Goal: Navigation & Orientation: Find specific page/section

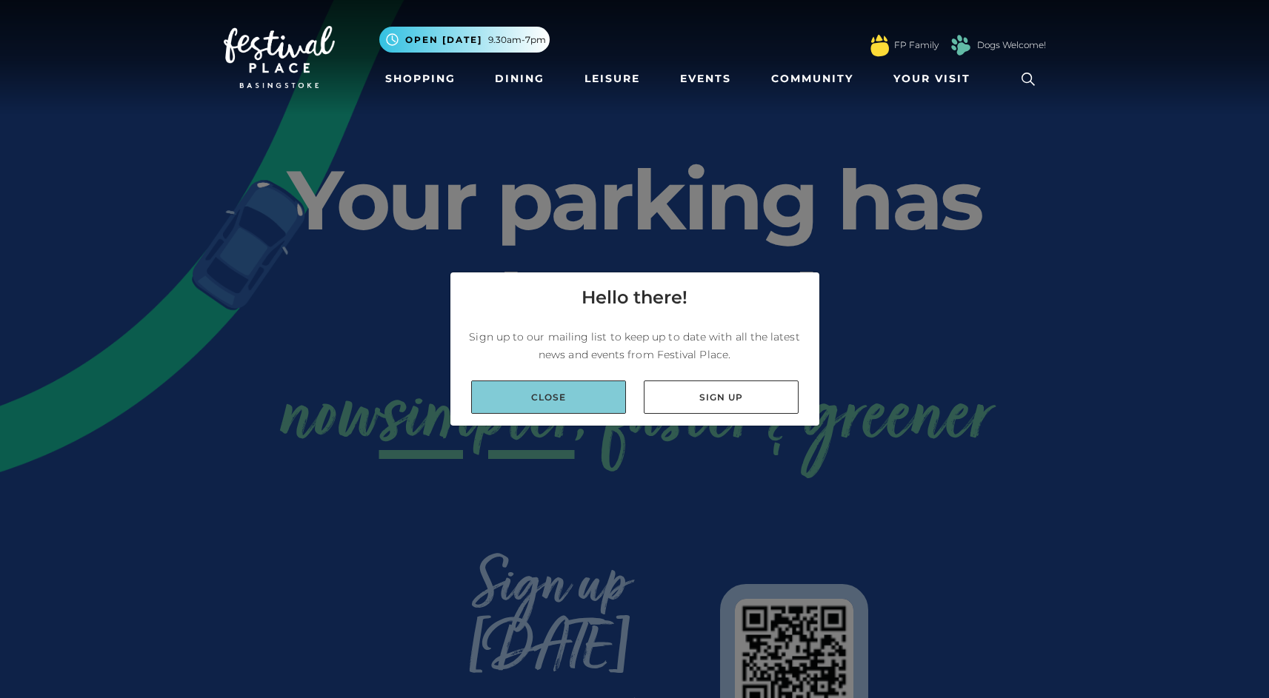
click at [527, 393] on link "Close" at bounding box center [548, 397] width 155 height 33
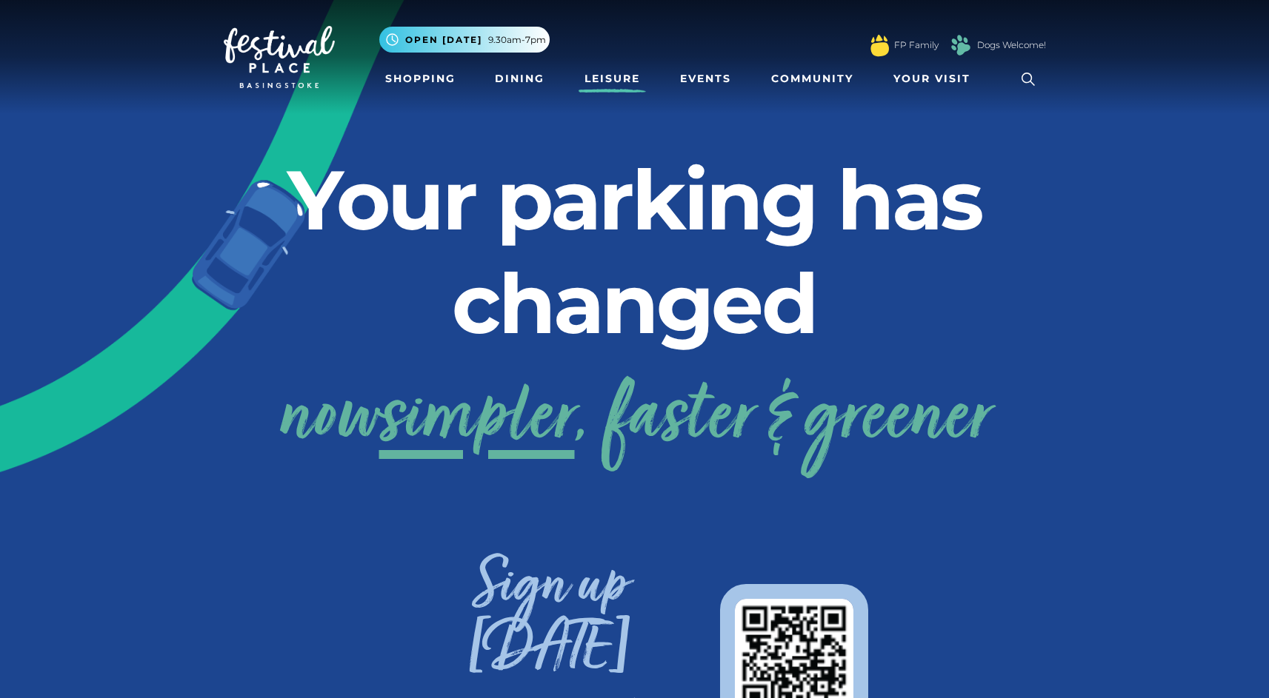
click at [613, 85] on link "Leisure" at bounding box center [611, 78] width 67 height 27
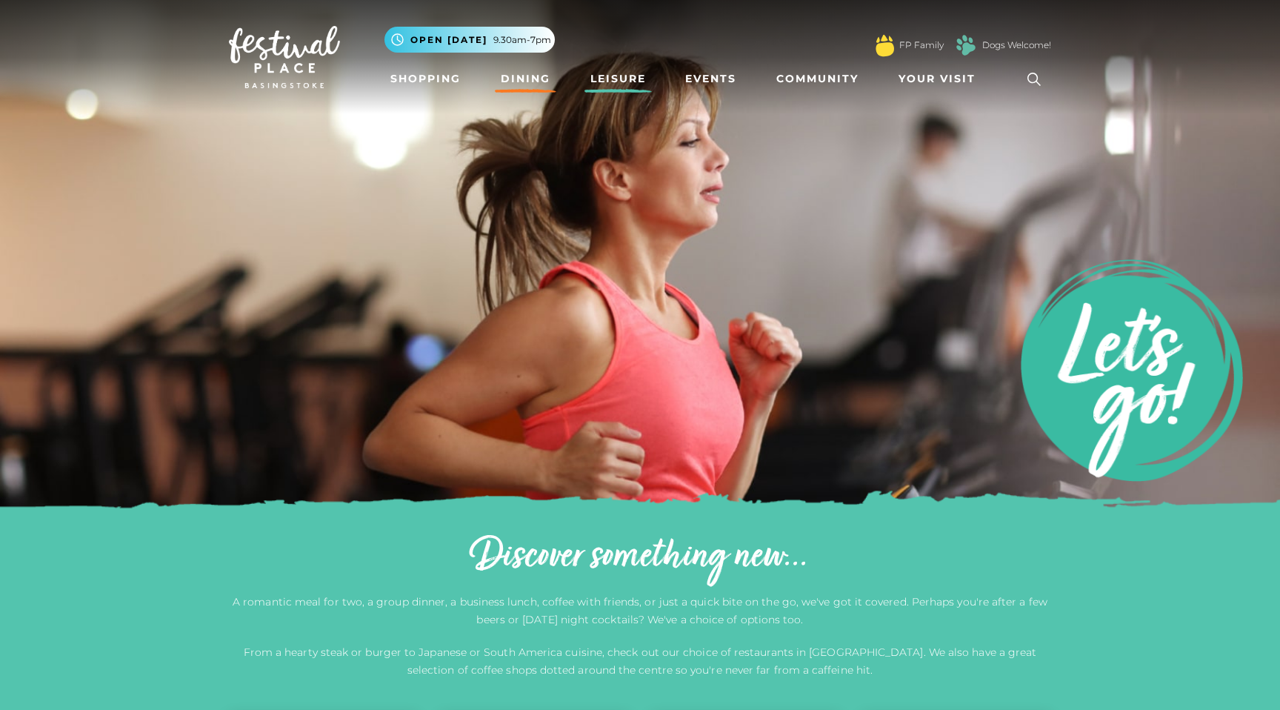
click at [526, 70] on link "Dining" at bounding box center [525, 78] width 61 height 27
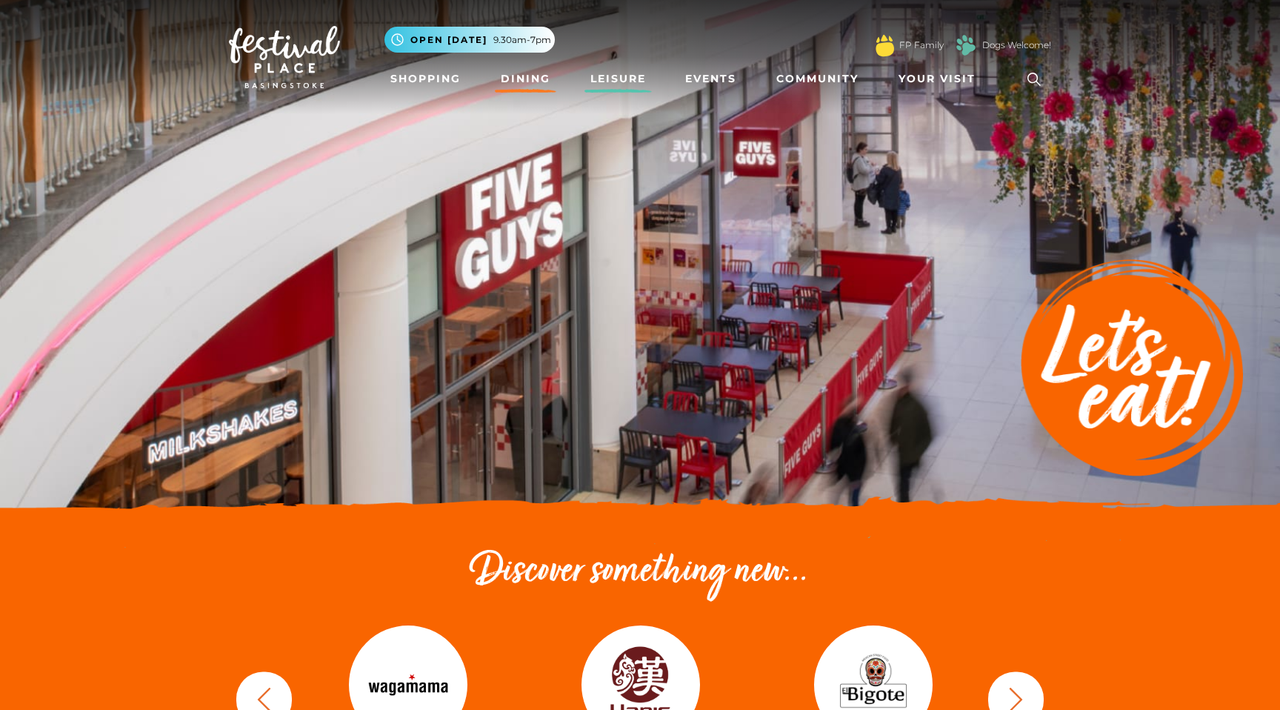
click at [641, 75] on link "Leisure" at bounding box center [617, 78] width 67 height 27
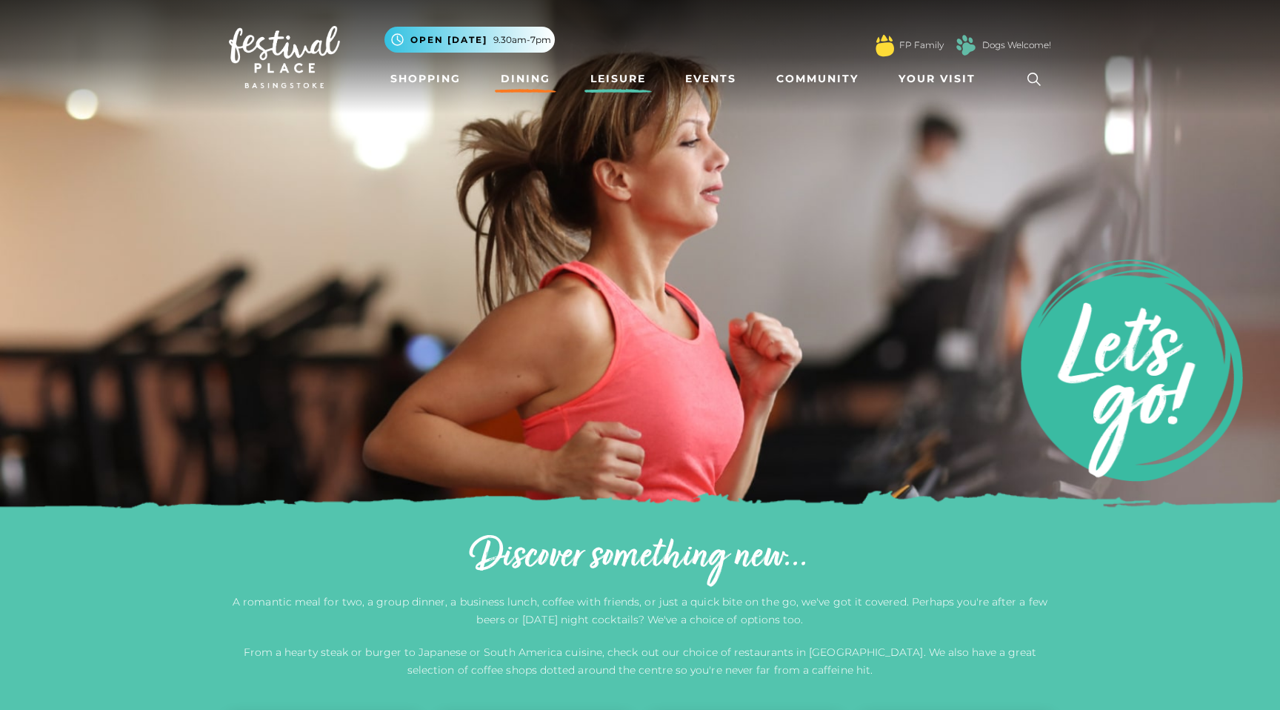
click at [523, 81] on link "Dining" at bounding box center [525, 78] width 61 height 27
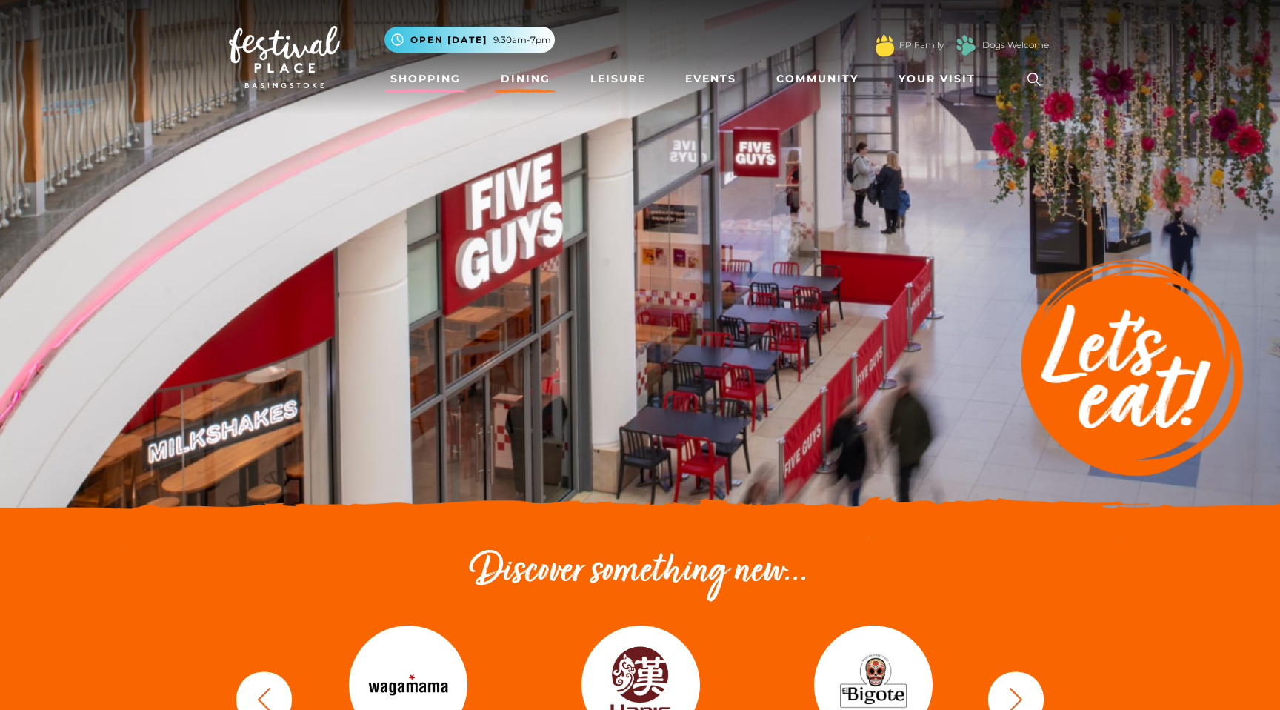
click at [456, 81] on link "Shopping" at bounding box center [425, 78] width 82 height 27
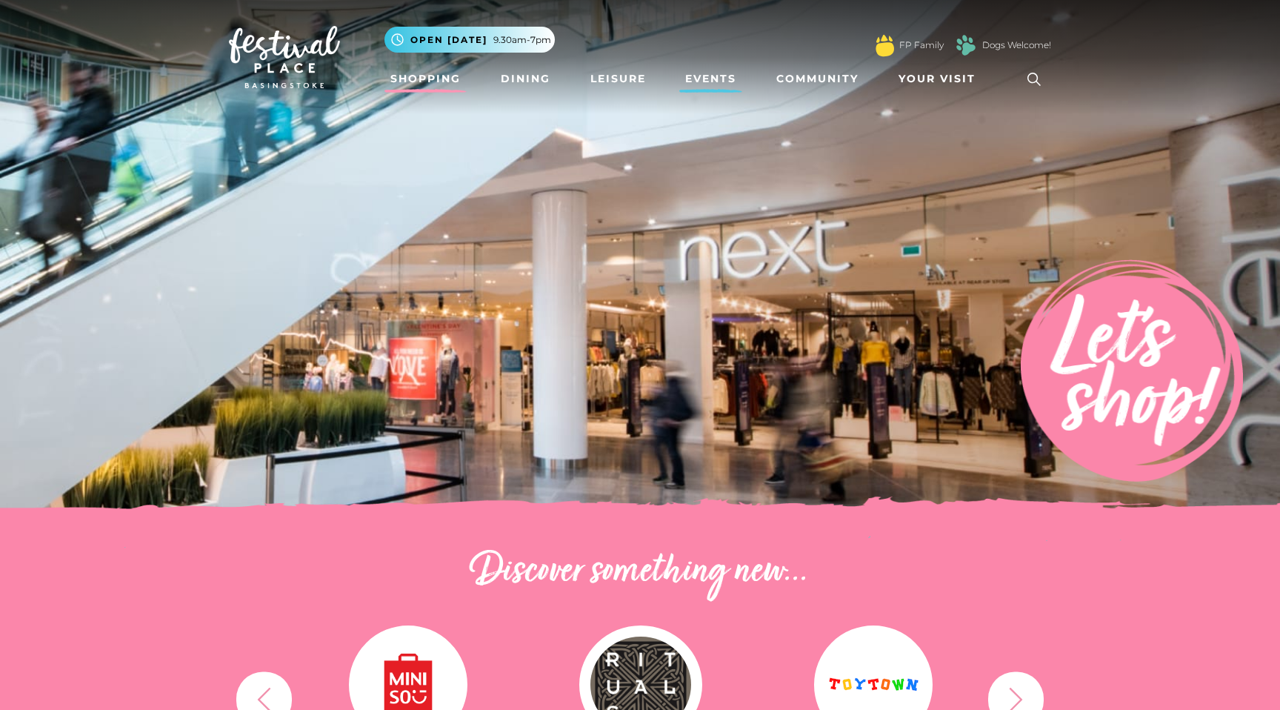
click at [722, 79] on link "Events" at bounding box center [710, 78] width 63 height 27
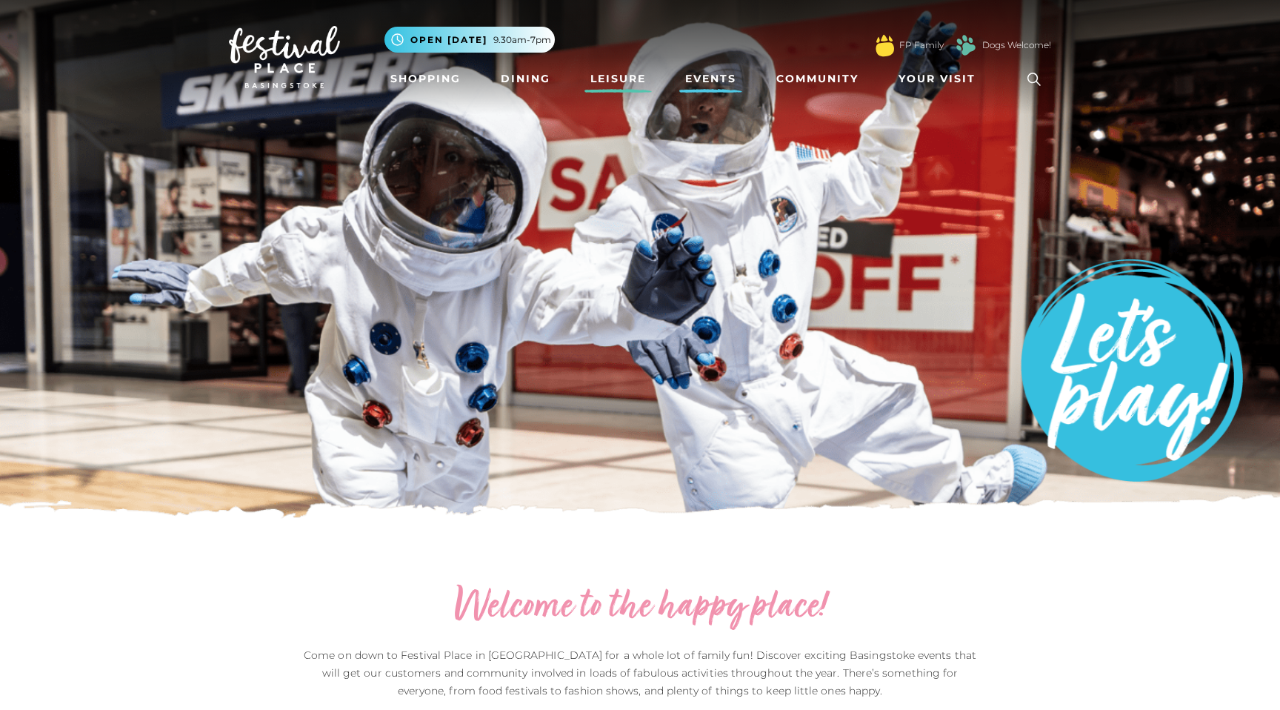
click at [627, 81] on link "Leisure" at bounding box center [617, 78] width 67 height 27
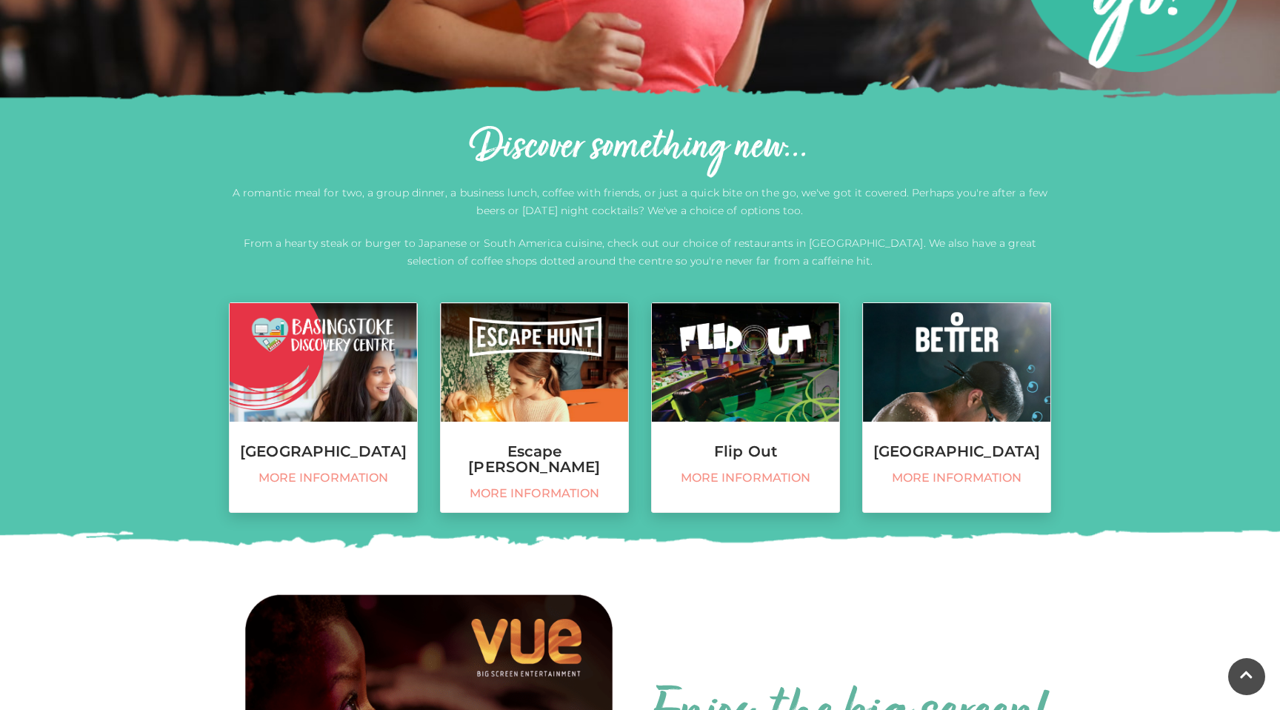
scroll to position [411, 0]
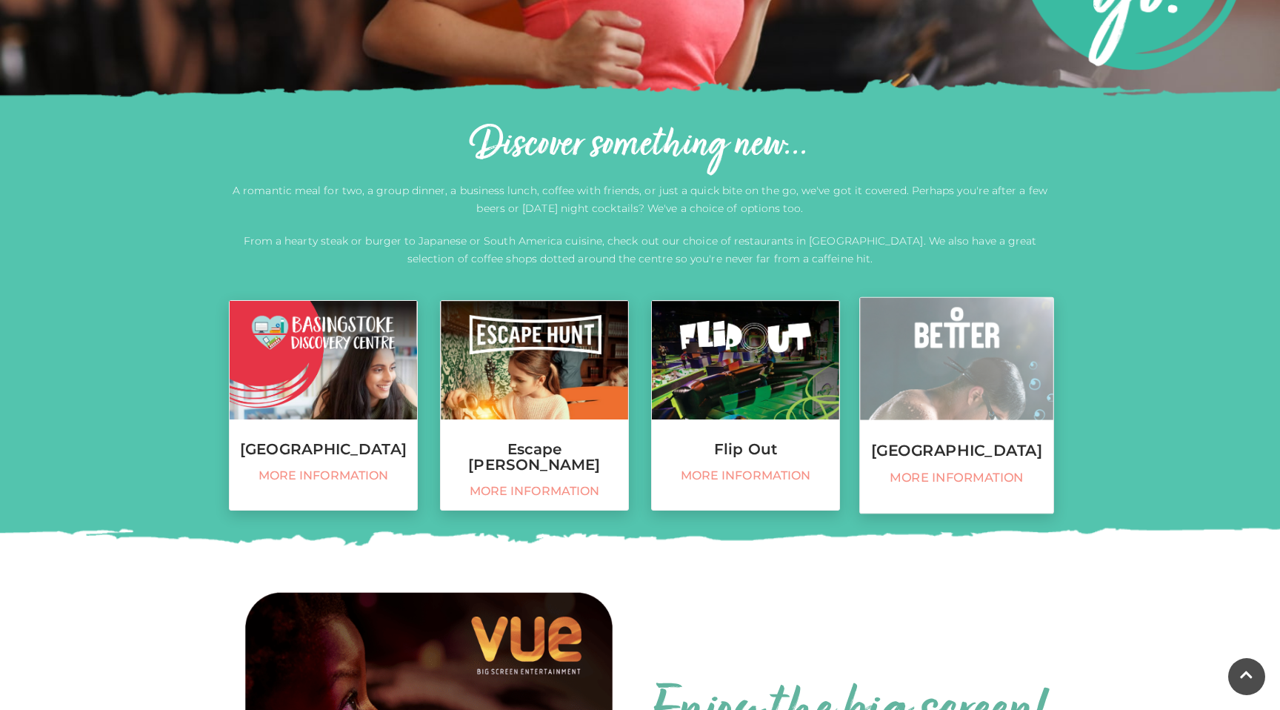
click at [956, 447] on h3 "Basingstoke Sports Centre" at bounding box center [956, 450] width 193 height 16
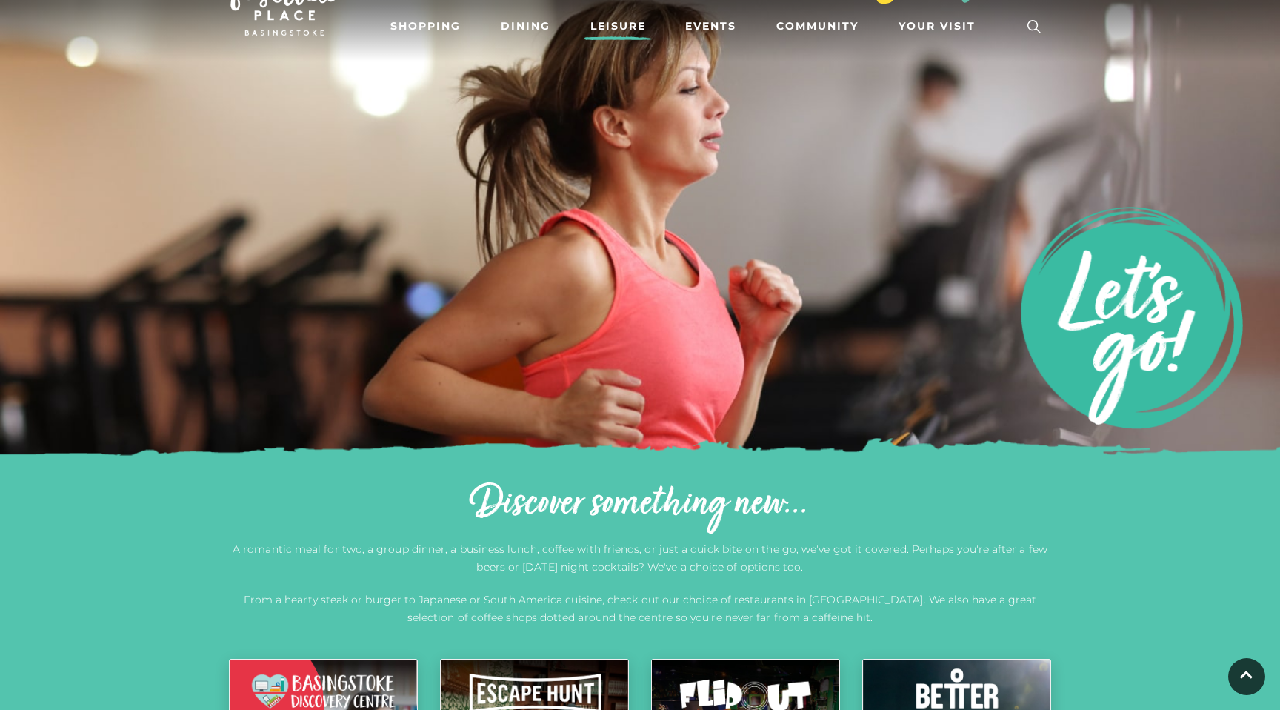
scroll to position [0, 0]
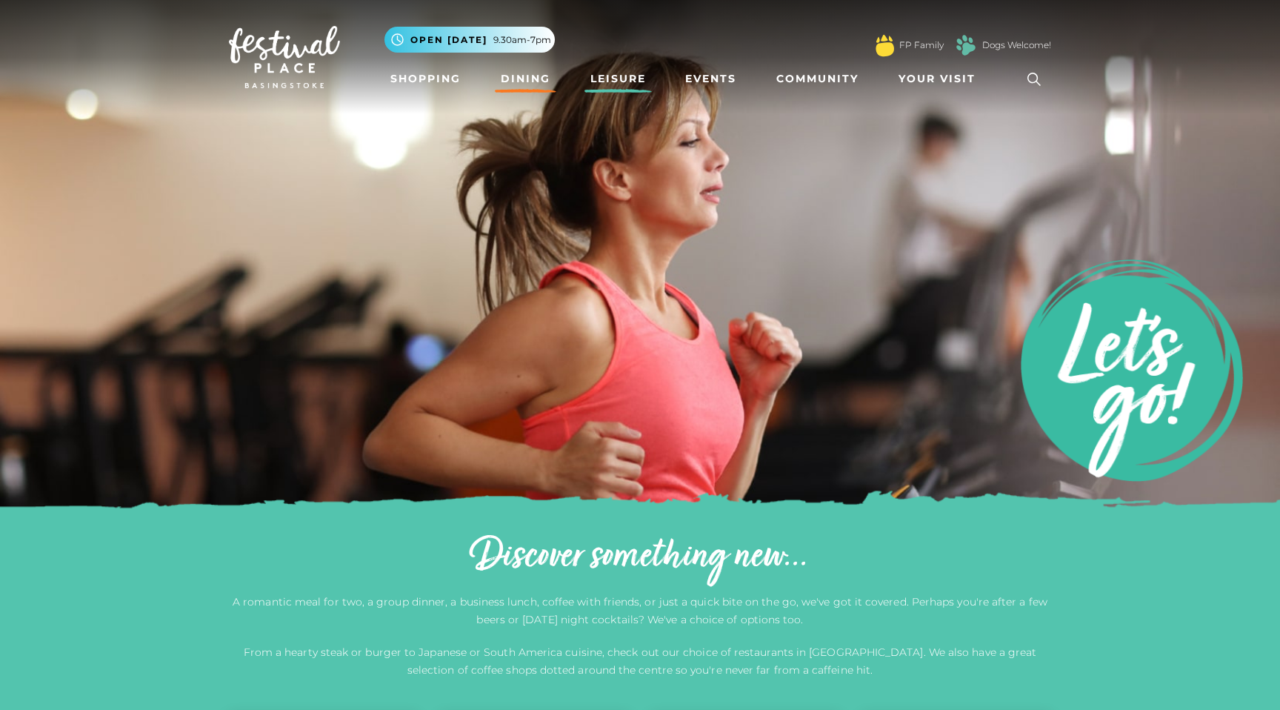
click at [529, 82] on link "Dining" at bounding box center [525, 78] width 61 height 27
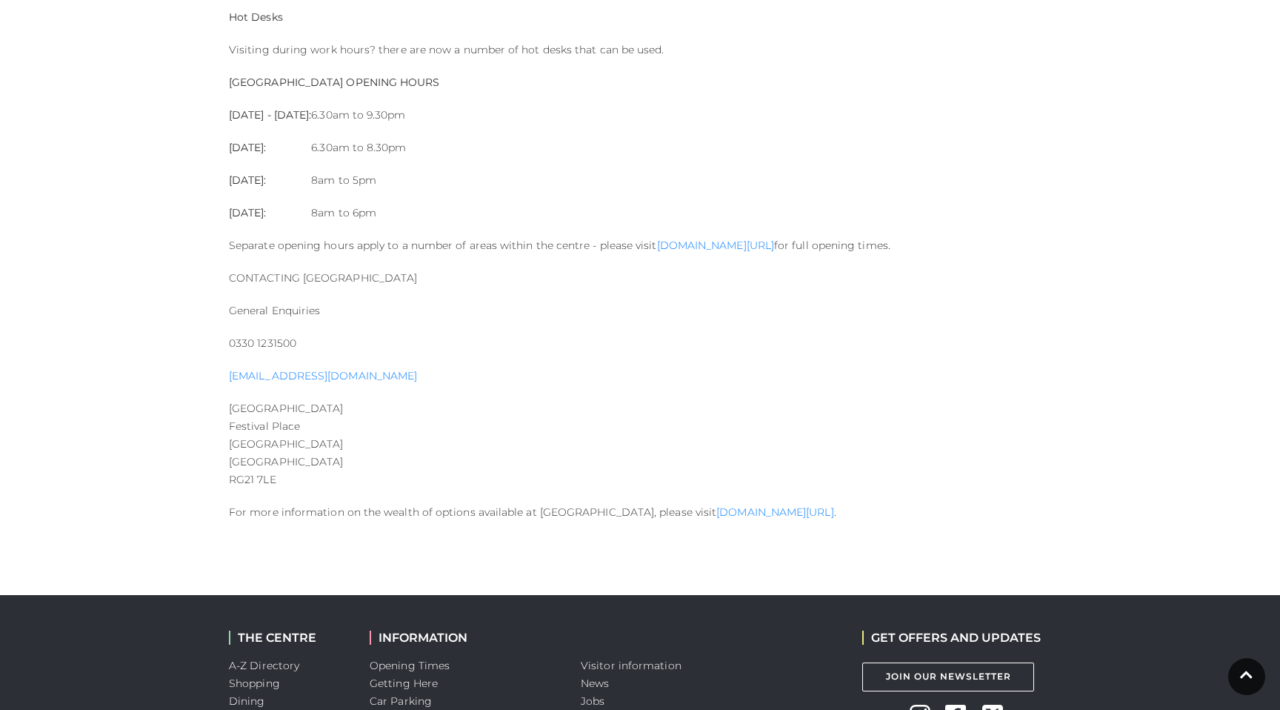
scroll to position [1630, 0]
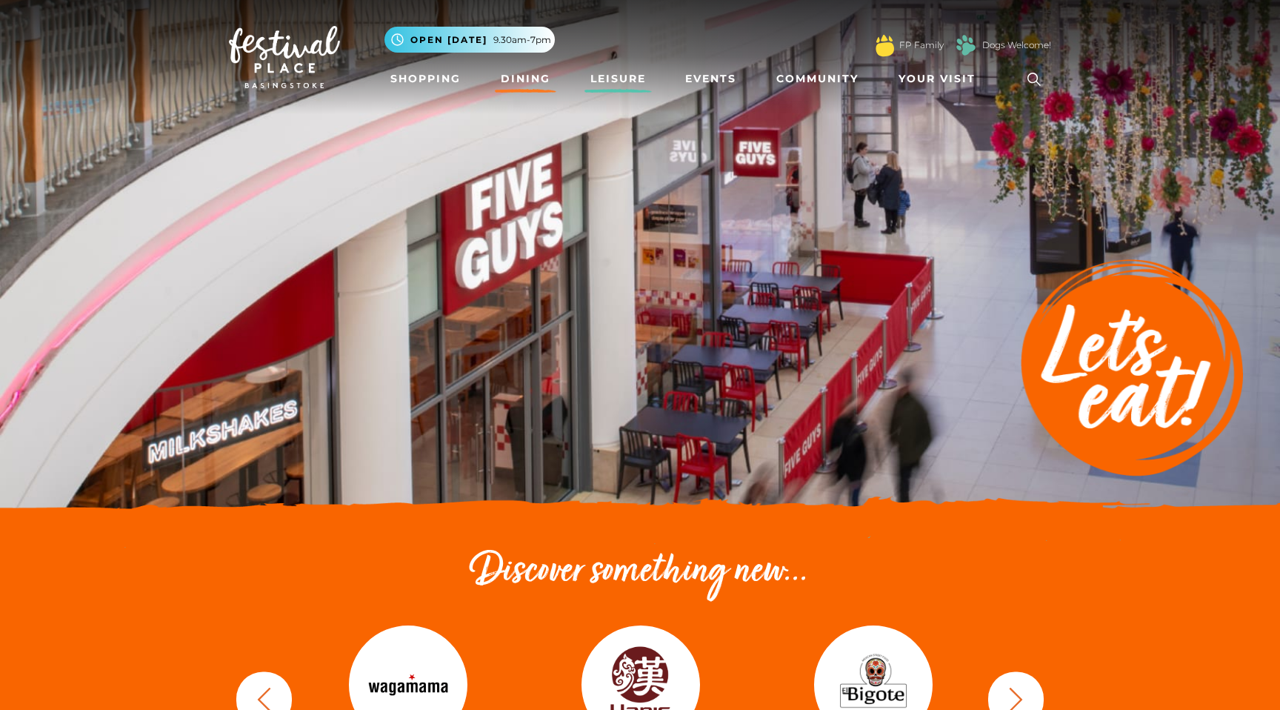
click at [608, 75] on link "Leisure" at bounding box center [617, 78] width 67 height 27
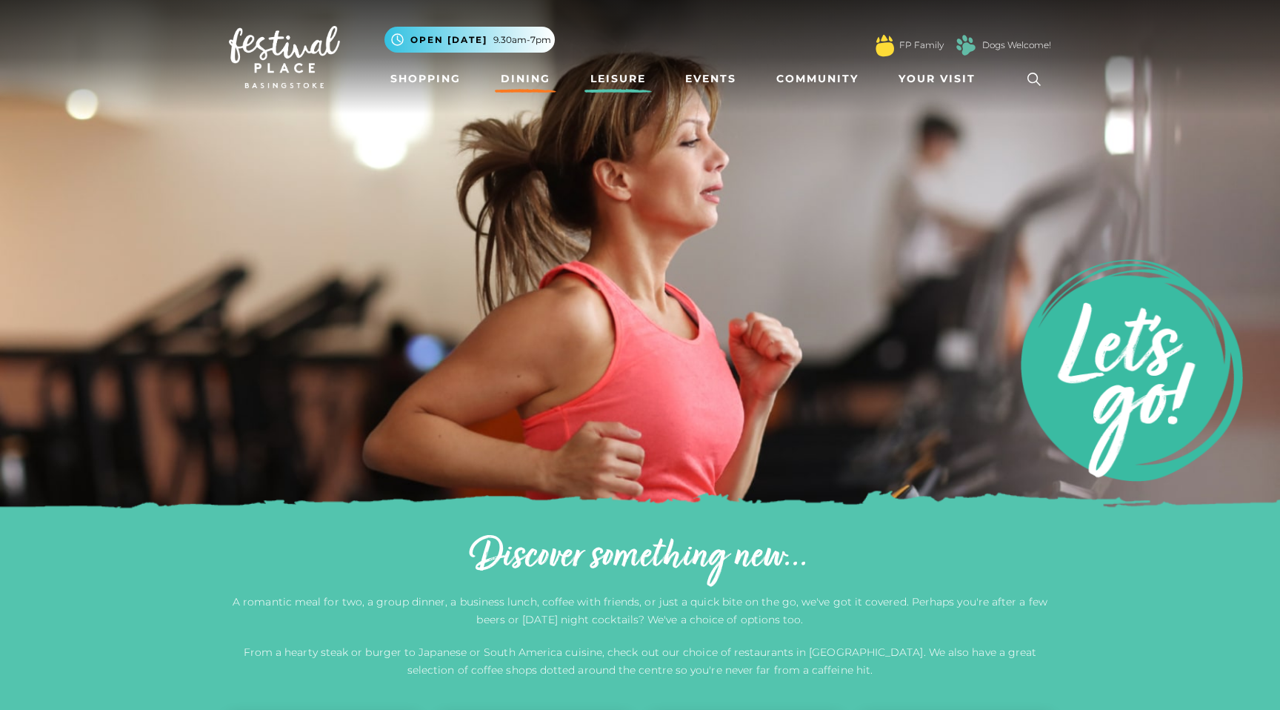
click at [530, 90] on link "Dining" at bounding box center [525, 78] width 61 height 27
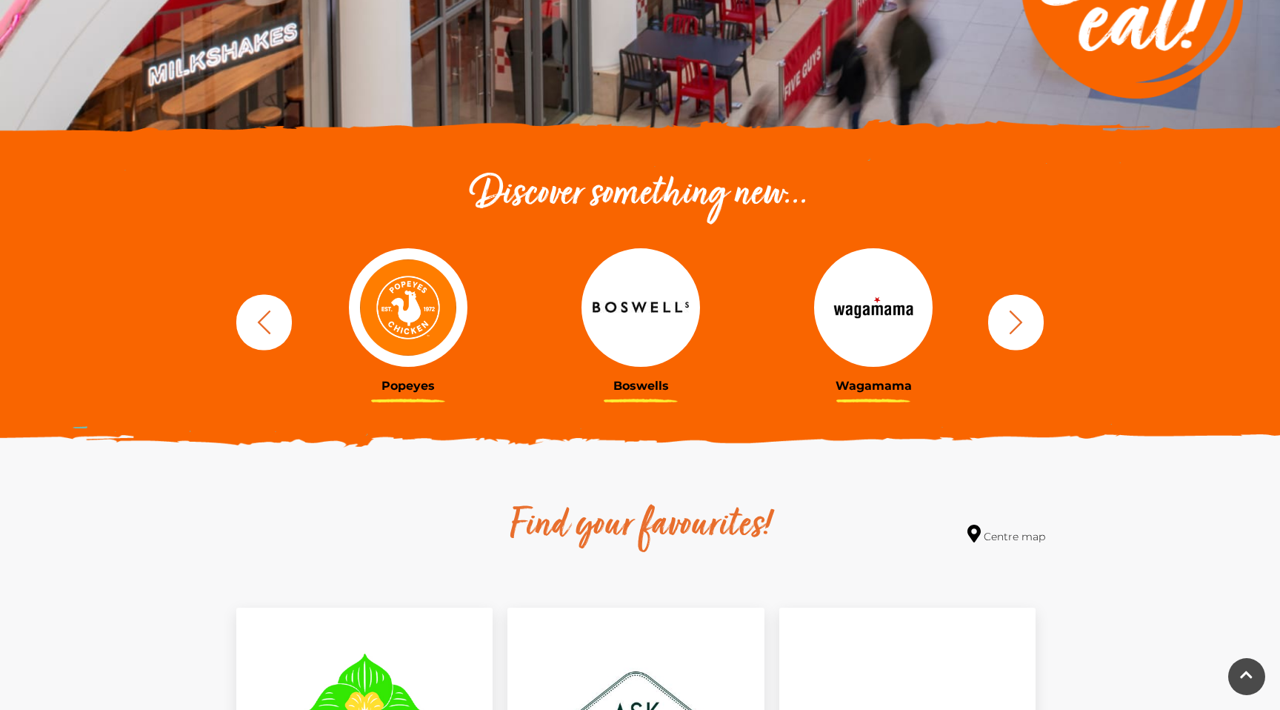
scroll to position [378, 0]
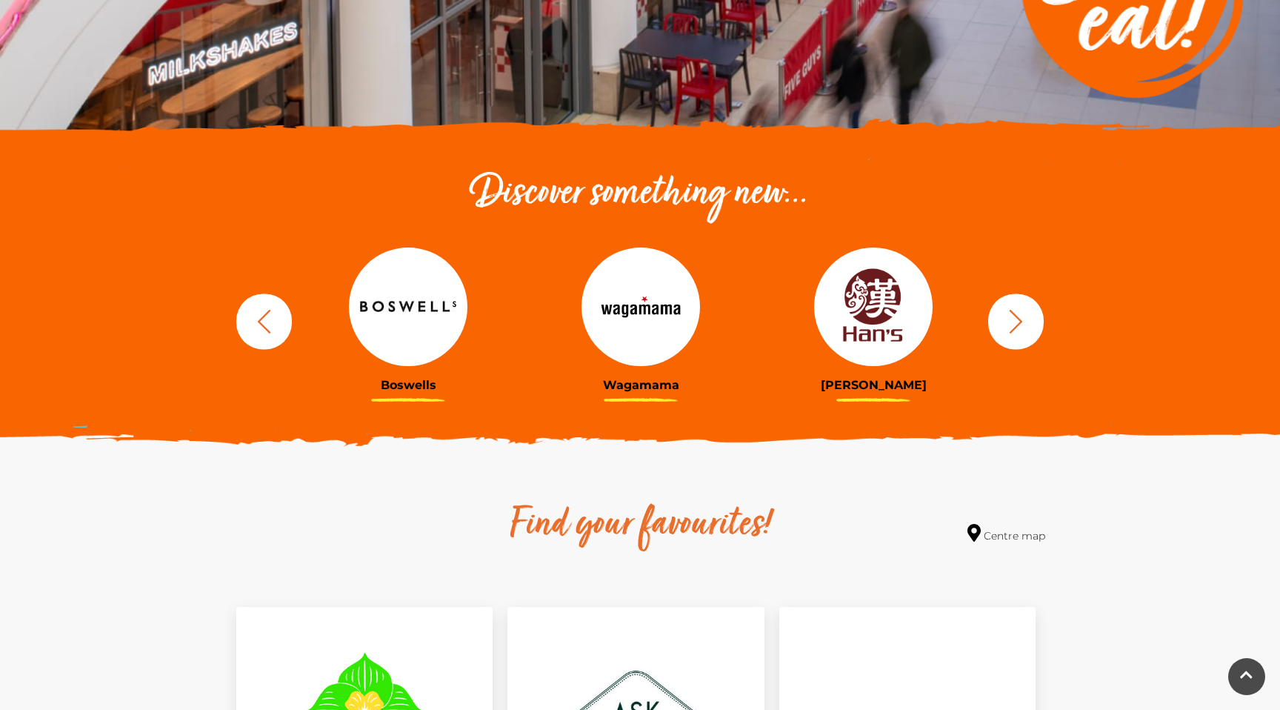
click at [1035, 327] on button "button" at bounding box center [1016, 321] width 56 height 56
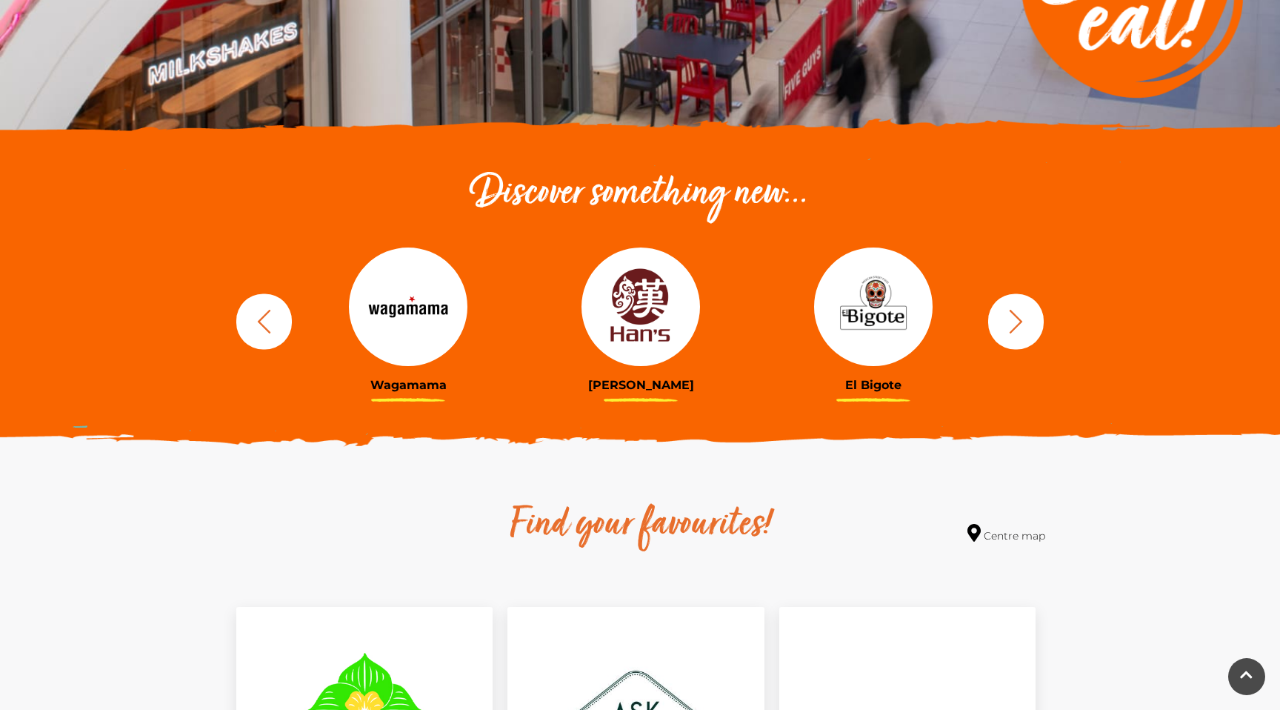
click at [1031, 327] on button "button" at bounding box center [1016, 321] width 56 height 56
click at [1027, 326] on icon "button" at bounding box center [1015, 320] width 27 height 27
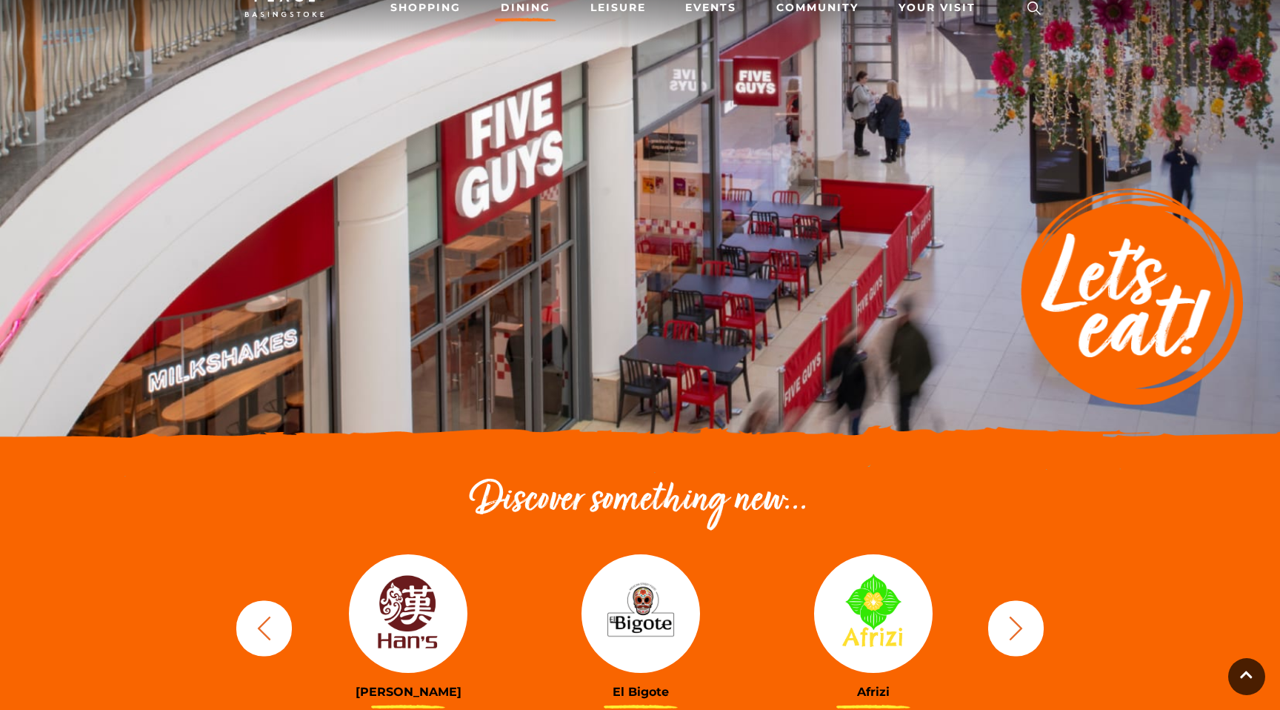
scroll to position [6, 0]
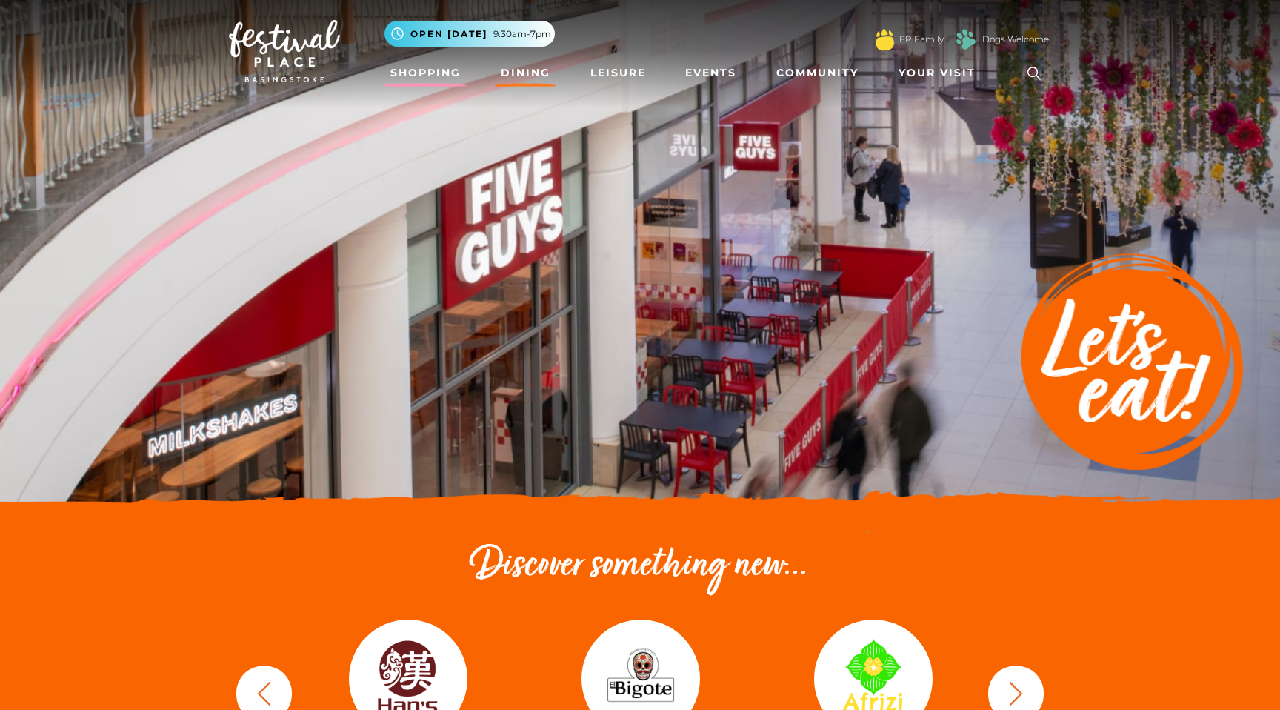
click at [454, 70] on link "Shopping" at bounding box center [425, 72] width 82 height 27
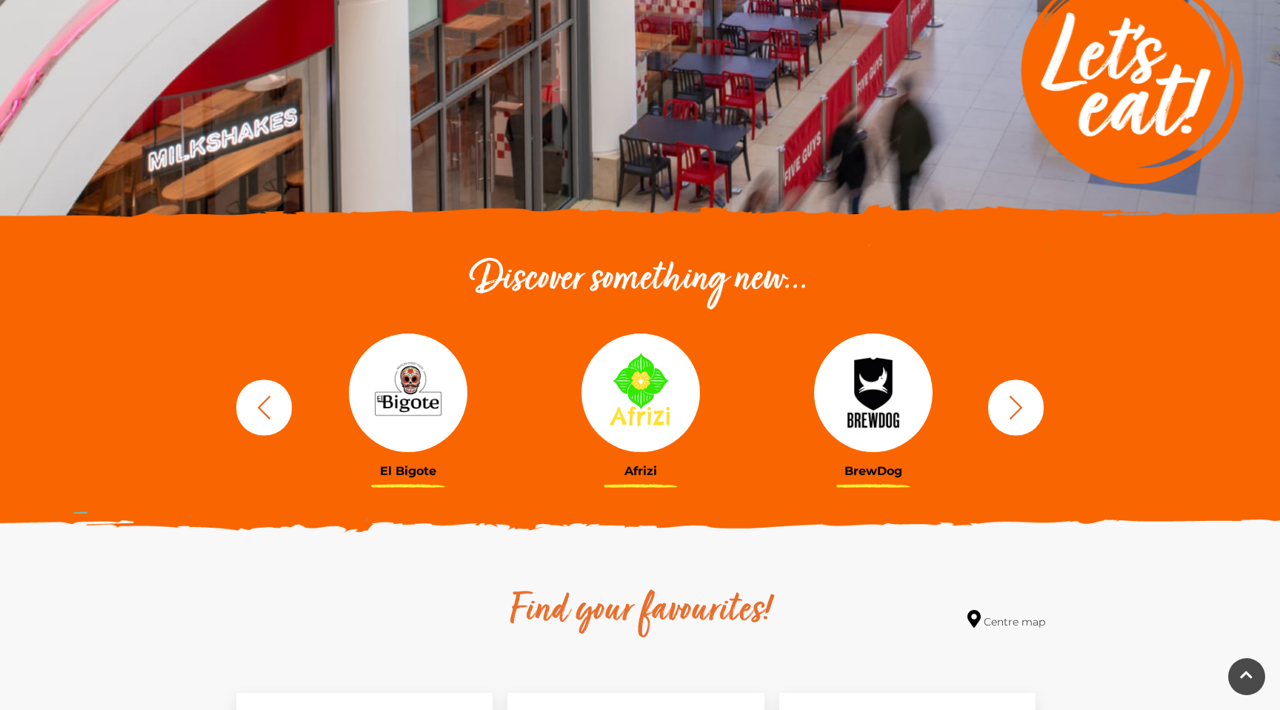
scroll to position [330, 0]
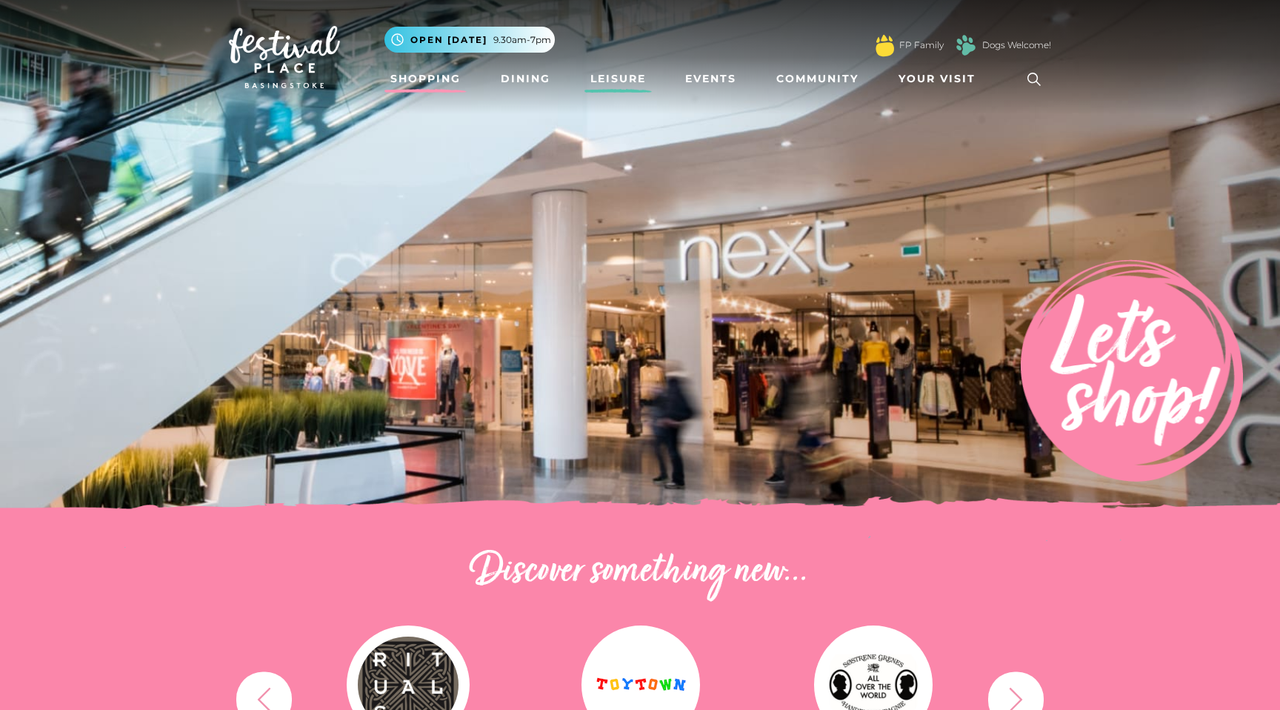
click at [606, 80] on link "Leisure" at bounding box center [617, 78] width 67 height 27
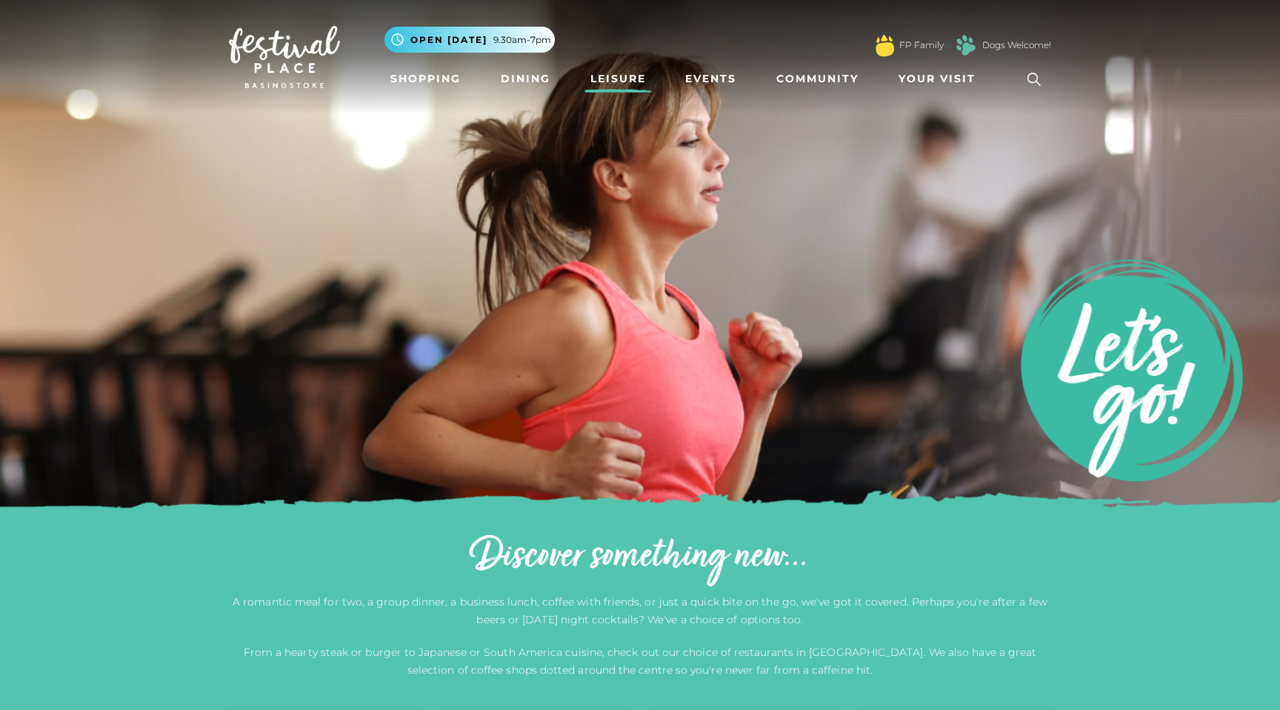
scroll to position [1, 0]
click at [537, 77] on link "Dining" at bounding box center [525, 77] width 61 height 27
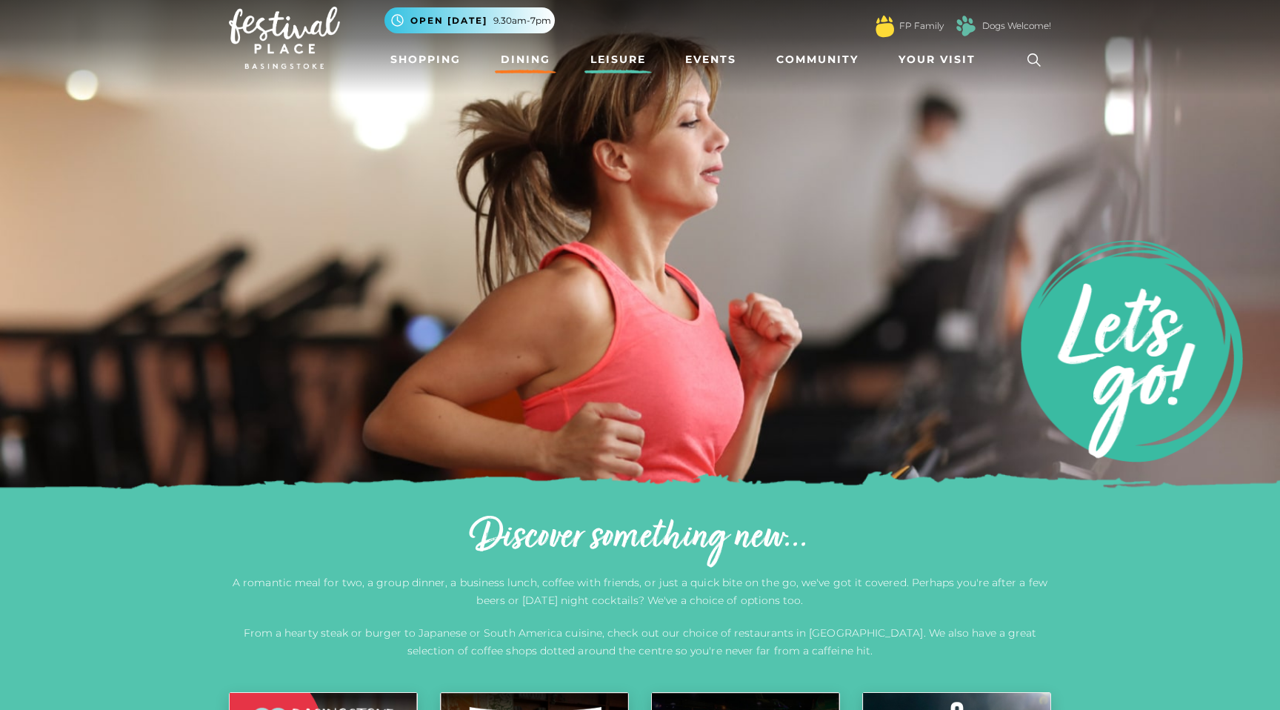
scroll to position [31, 0]
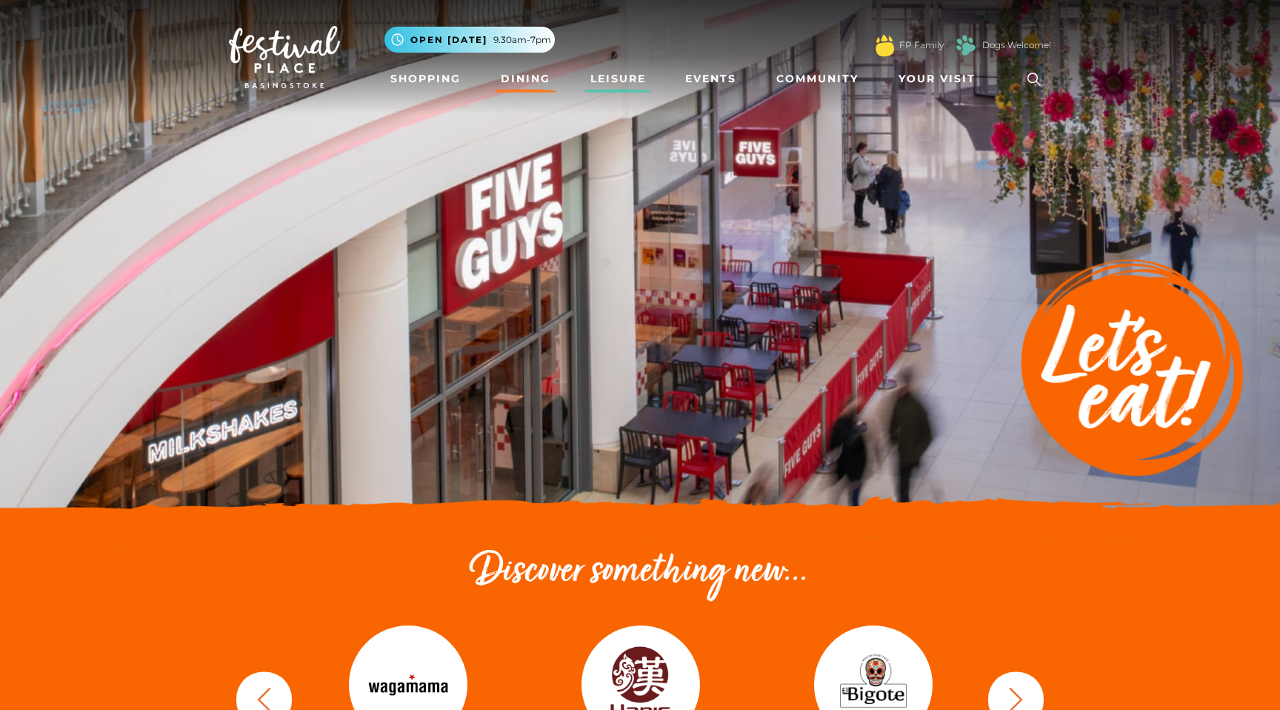
click at [627, 74] on link "Leisure" at bounding box center [617, 78] width 67 height 27
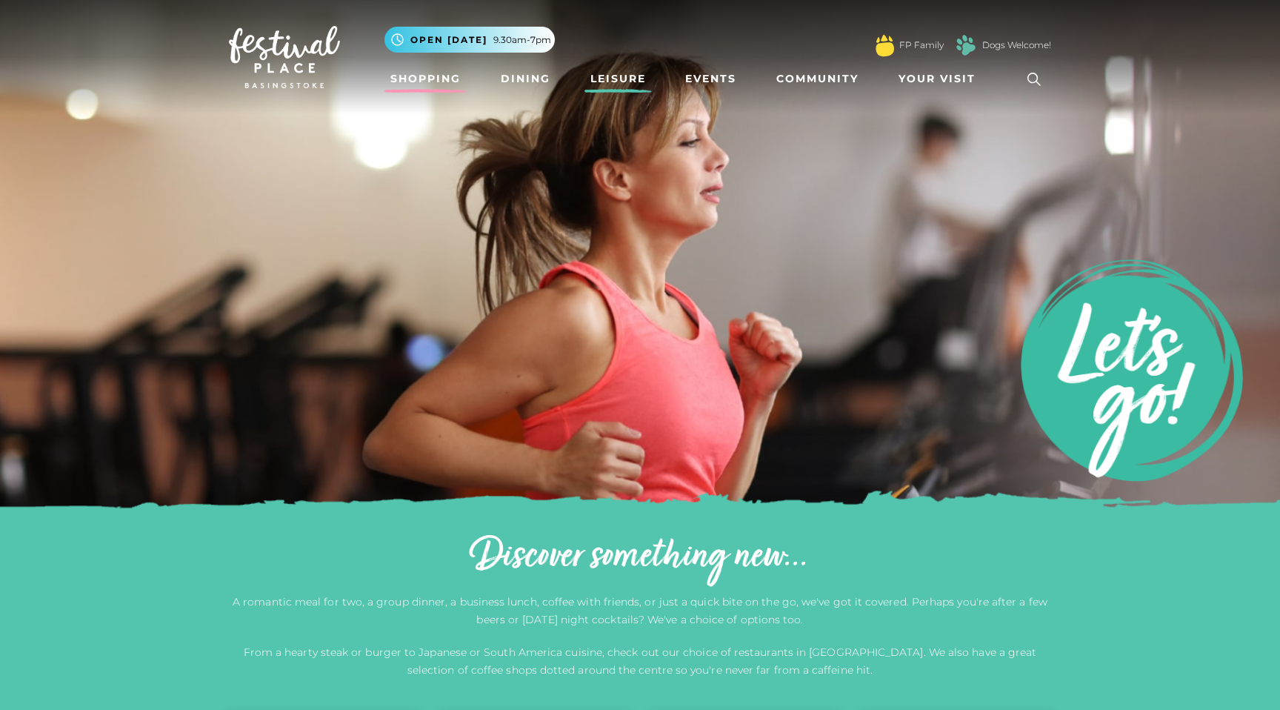
click at [436, 79] on link "Shopping" at bounding box center [425, 78] width 82 height 27
click at [276, 52] on img at bounding box center [284, 57] width 111 height 62
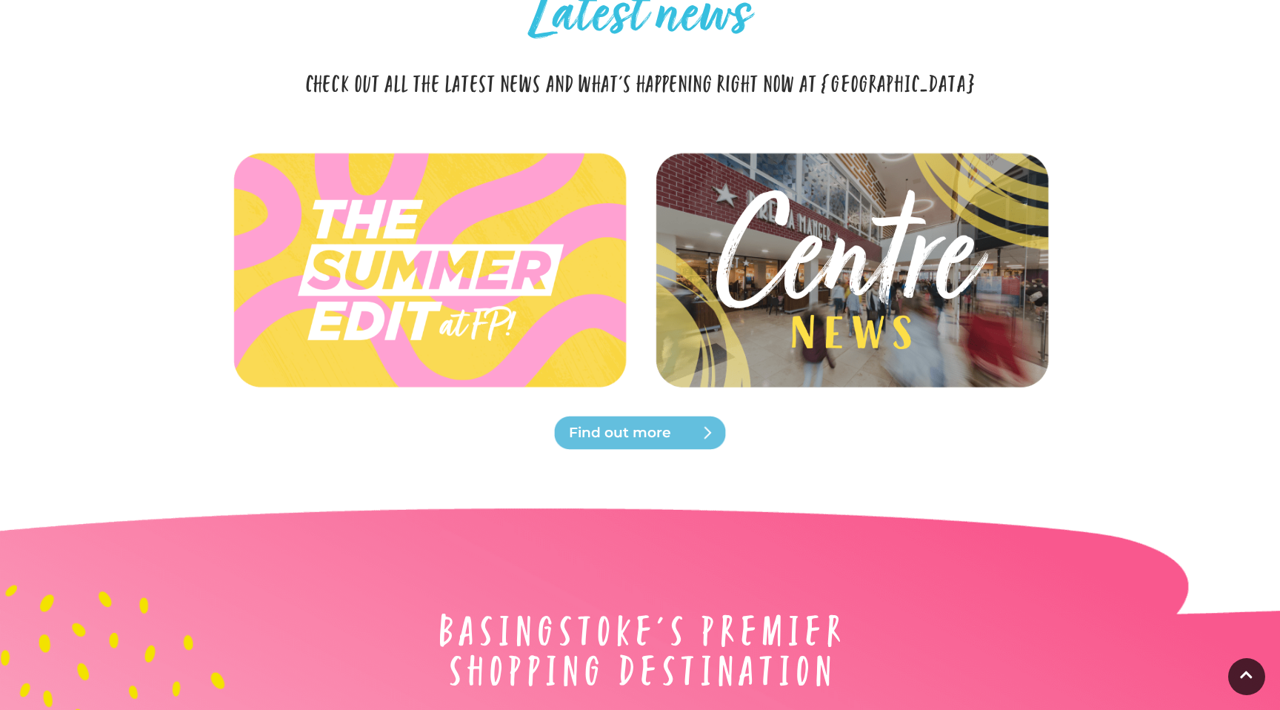
scroll to position [3269, 0]
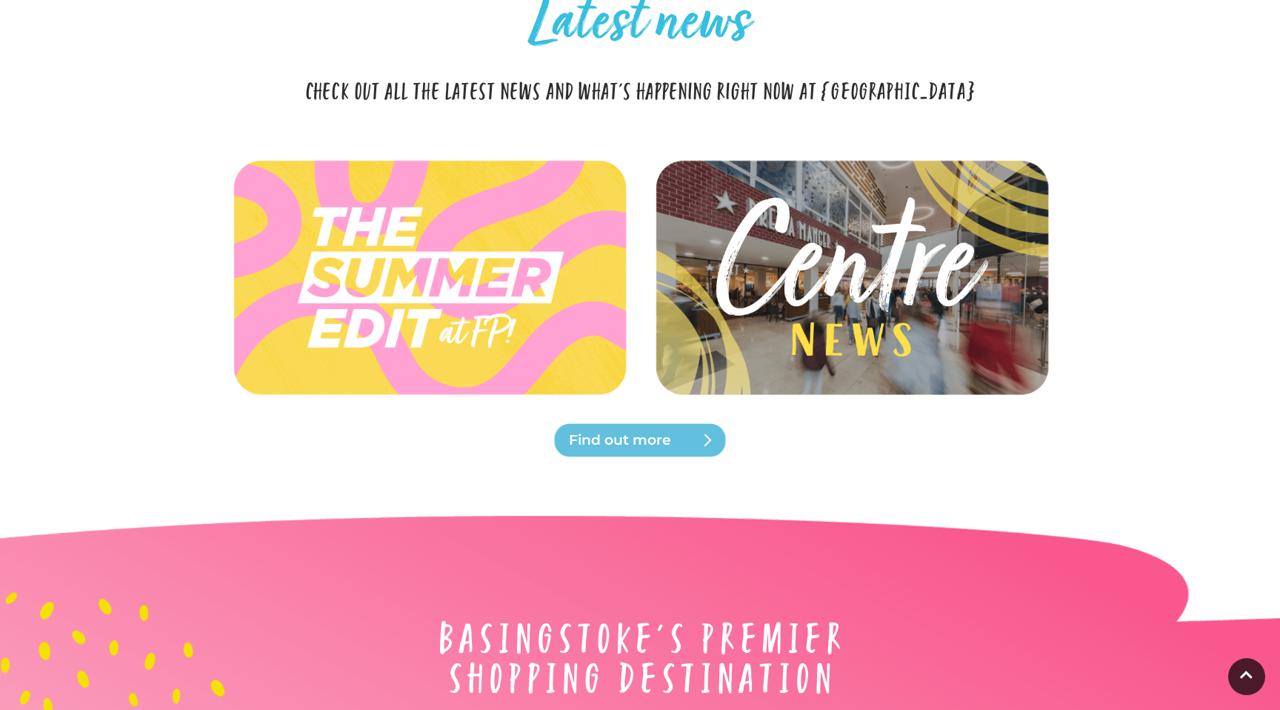
click at [627, 430] on span "Find out more" at bounding box center [658, 440] width 178 height 21
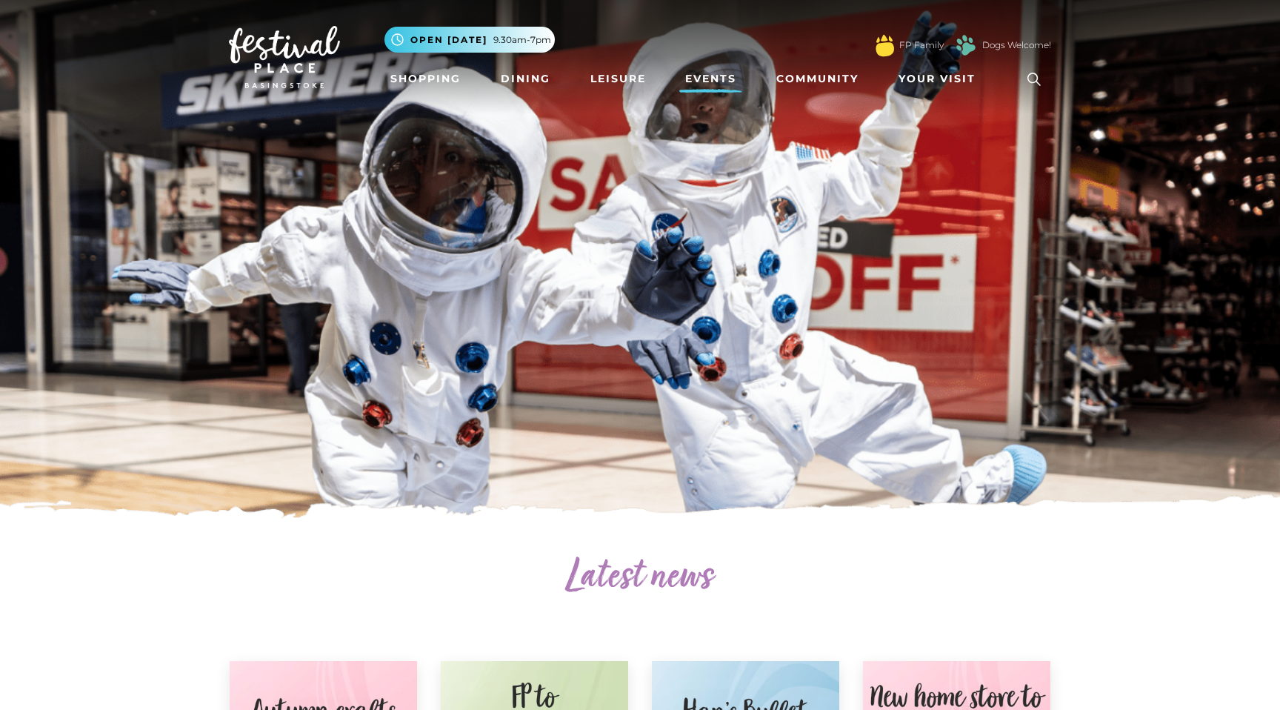
click at [696, 70] on link "Events" at bounding box center [710, 78] width 63 height 27
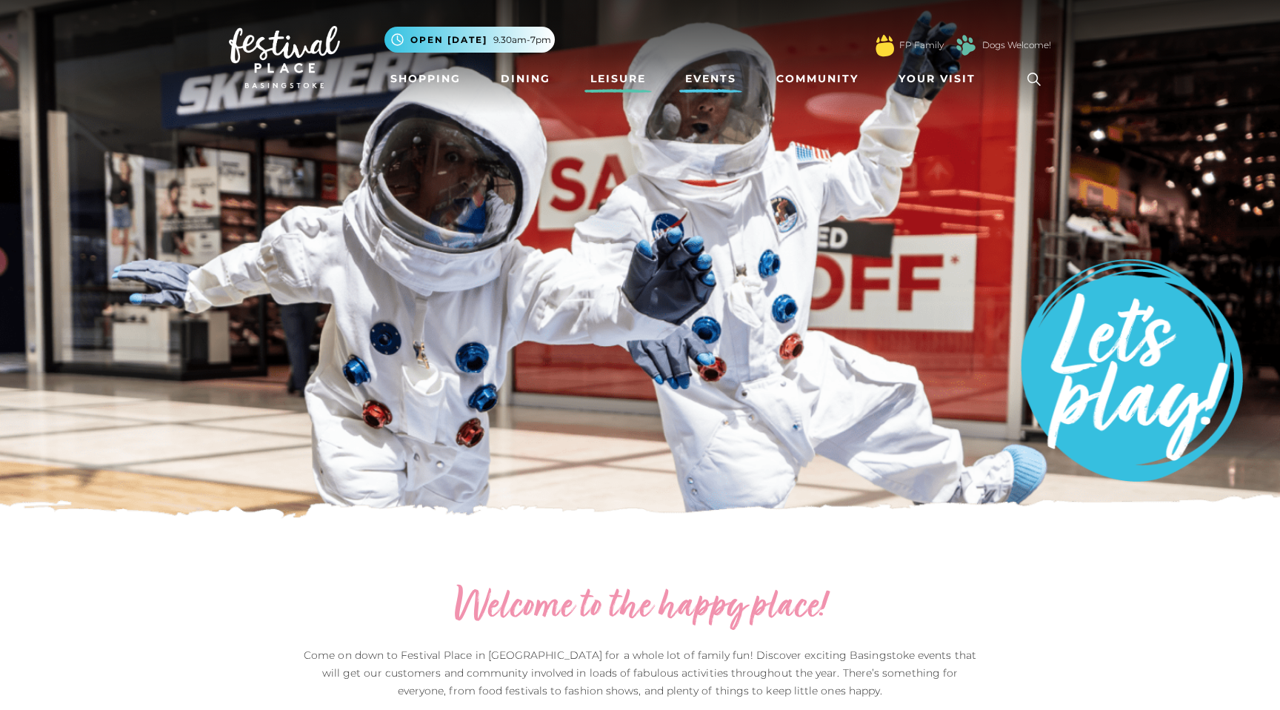
click at [624, 80] on link "Leisure" at bounding box center [617, 78] width 67 height 27
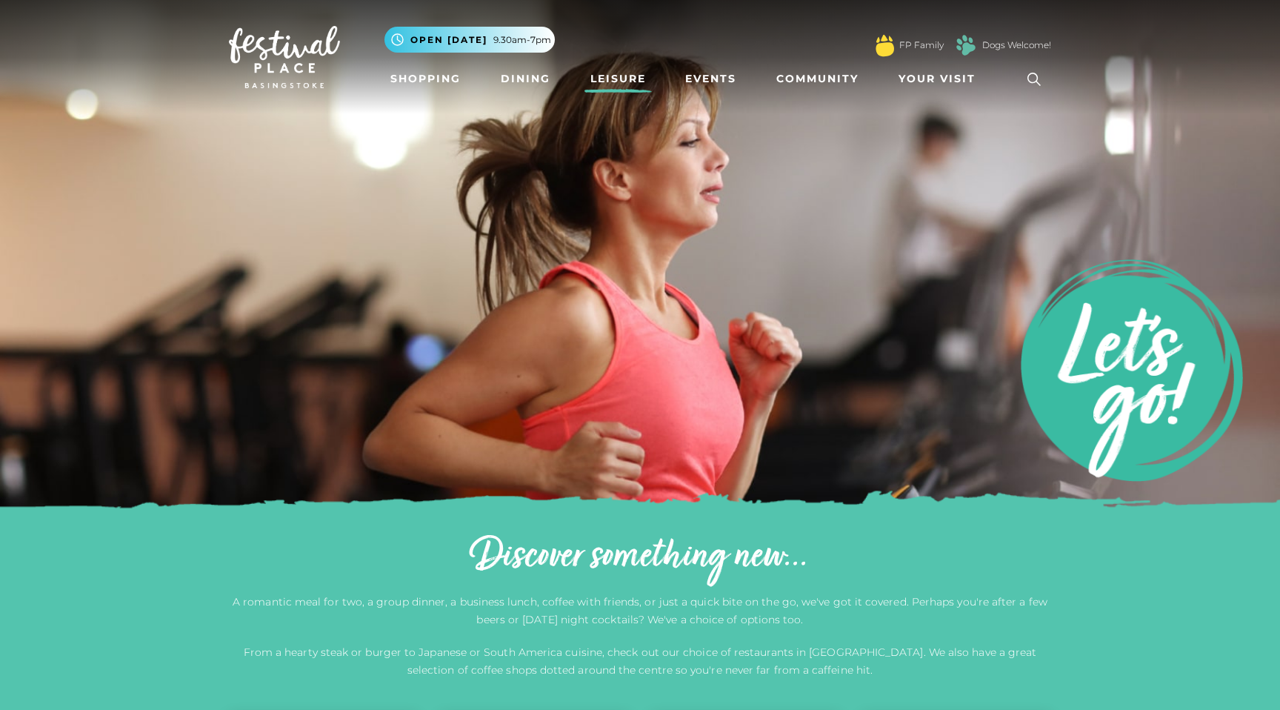
click at [264, 53] on img at bounding box center [284, 57] width 111 height 62
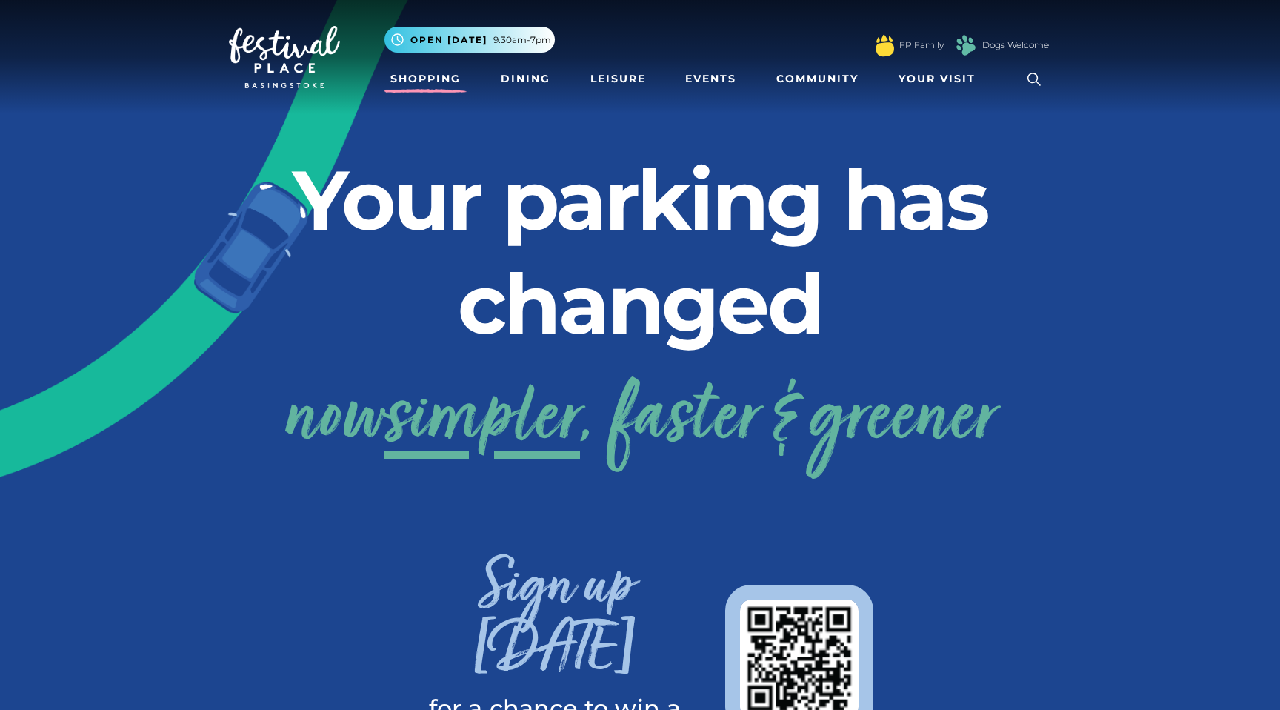
click at [438, 83] on link "Shopping" at bounding box center [425, 78] width 82 height 27
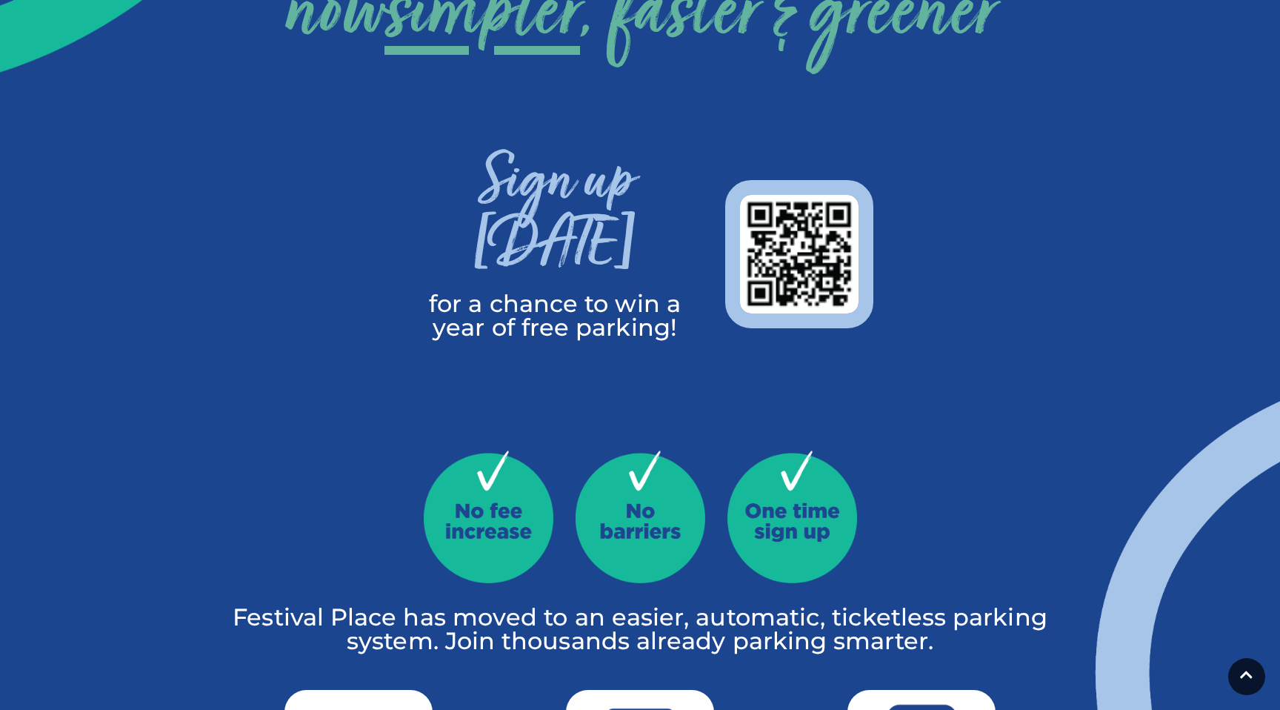
scroll to position [558, 0]
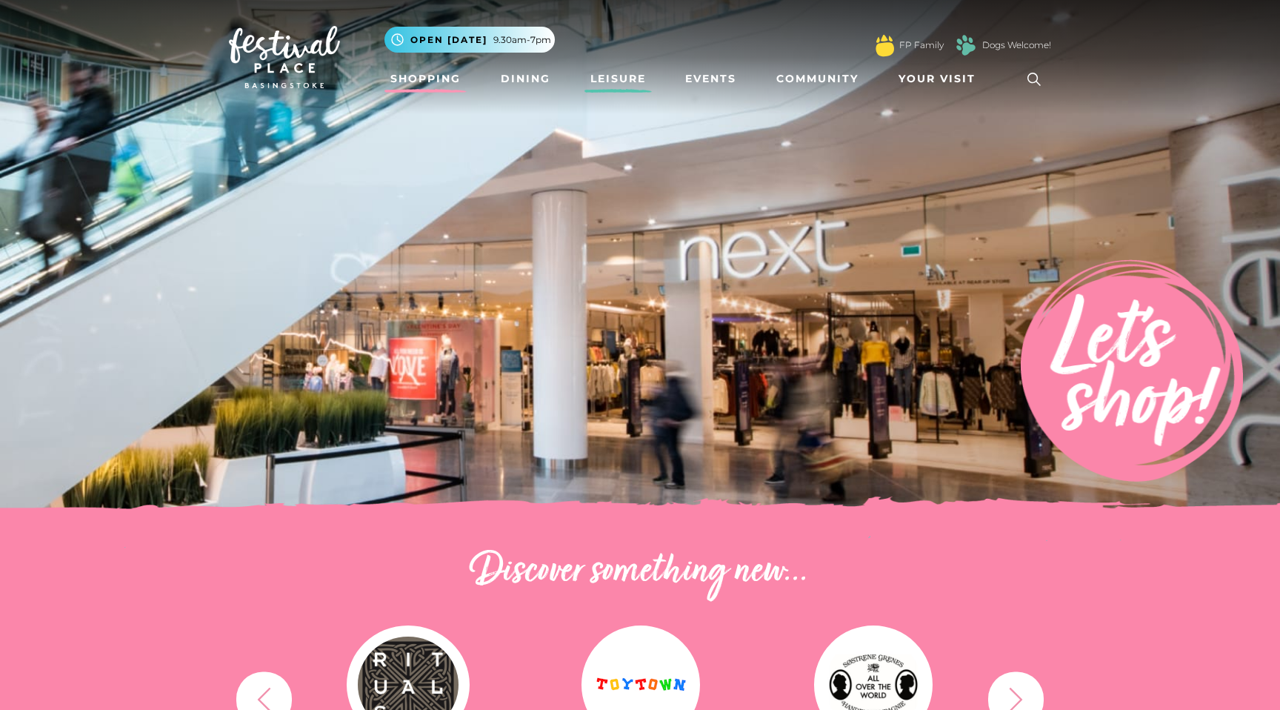
click at [616, 80] on link "Leisure" at bounding box center [617, 78] width 67 height 27
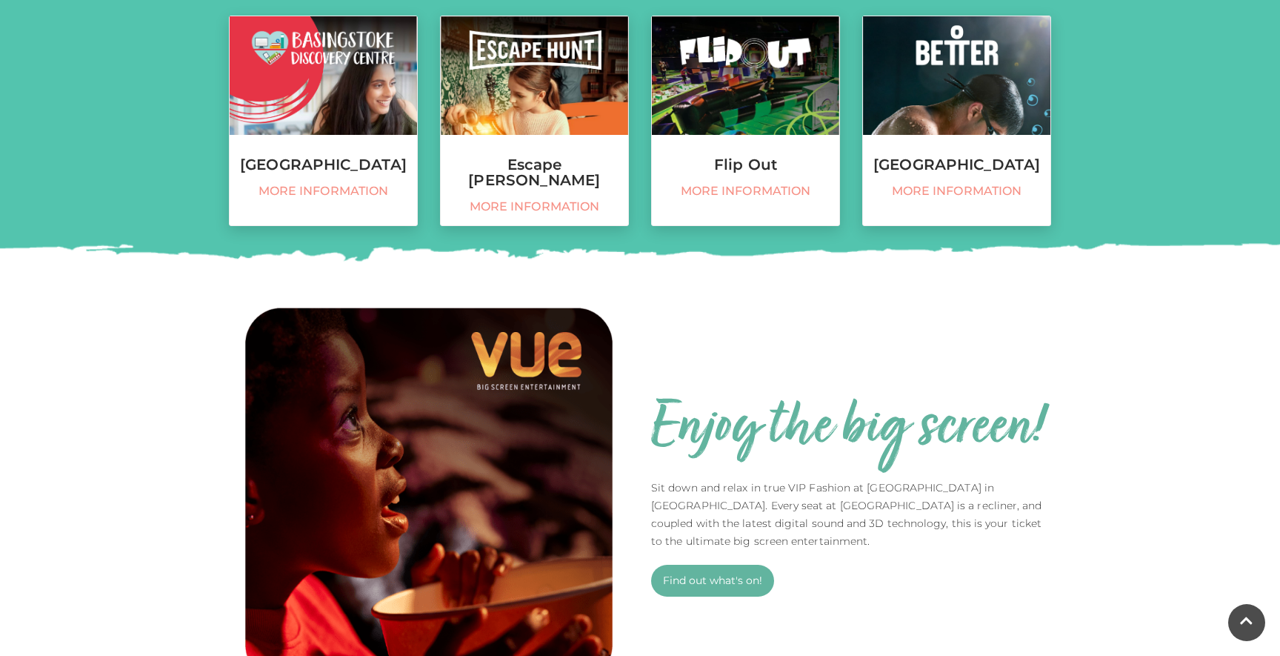
scroll to position [699, 0]
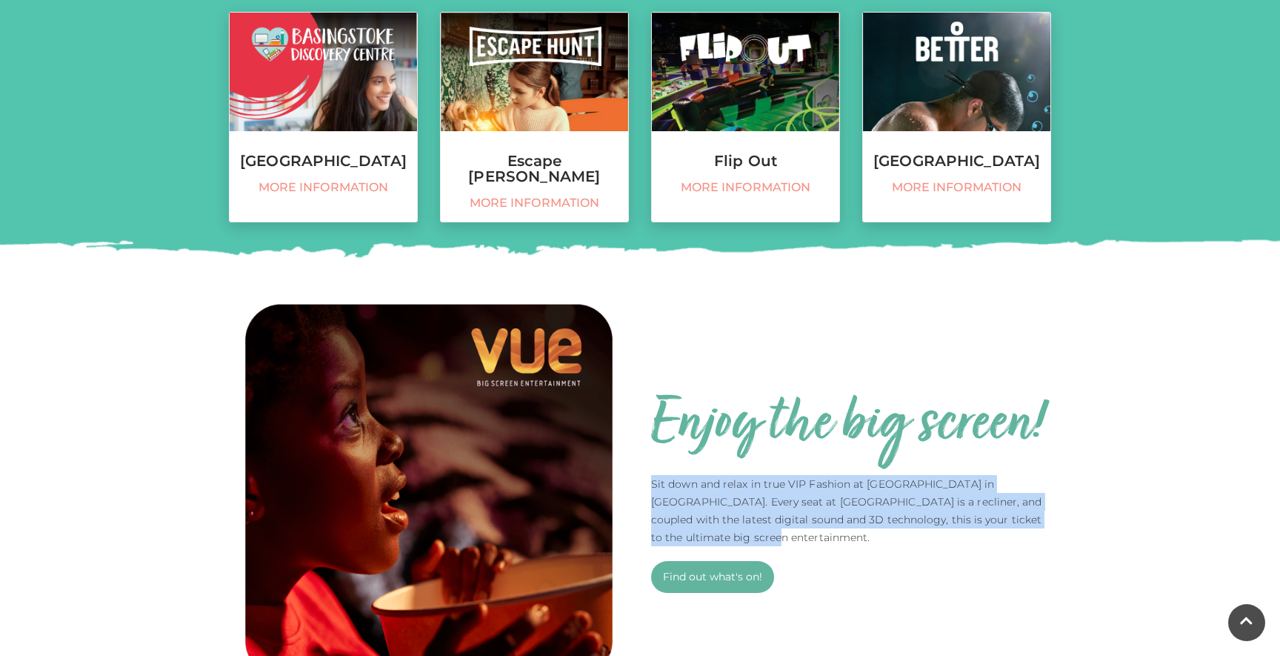
drag, startPoint x: 730, startPoint y: 534, endPoint x: 654, endPoint y: 488, distance: 88.4
click at [654, 488] on p "Sit down and relax in true VIP Fashion at [GEOGRAPHIC_DATA] in [GEOGRAPHIC_DATA…" at bounding box center [851, 510] width 400 height 71
copy p "Sit down and relax in true VIP Fashion at [GEOGRAPHIC_DATA] in [GEOGRAPHIC_DATA…"
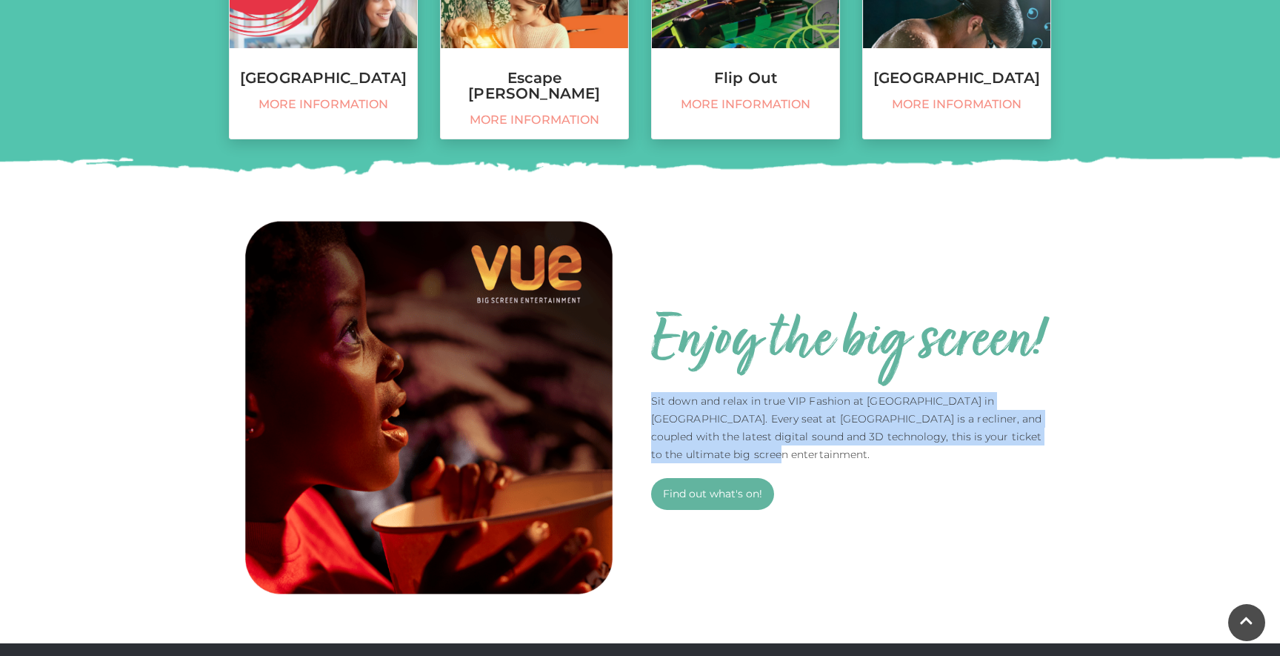
scroll to position [825, 0]
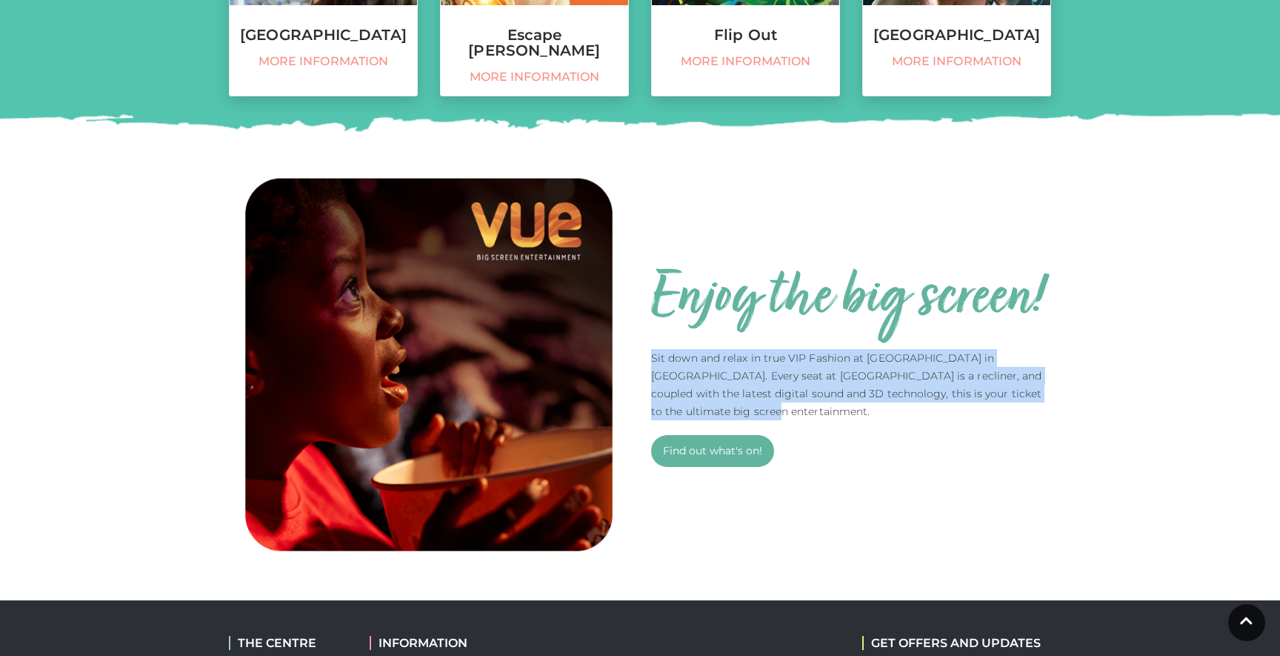
click at [454, 350] on img at bounding box center [429, 364] width 400 height 400
drag, startPoint x: 429, startPoint y: 344, endPoint x: 600, endPoint y: 365, distance: 172.4
click at [600, 365] on img at bounding box center [429, 364] width 400 height 400
drag, startPoint x: 333, startPoint y: 298, endPoint x: 412, endPoint y: 290, distance: 79.7
click at [553, 358] on img at bounding box center [429, 364] width 400 height 400
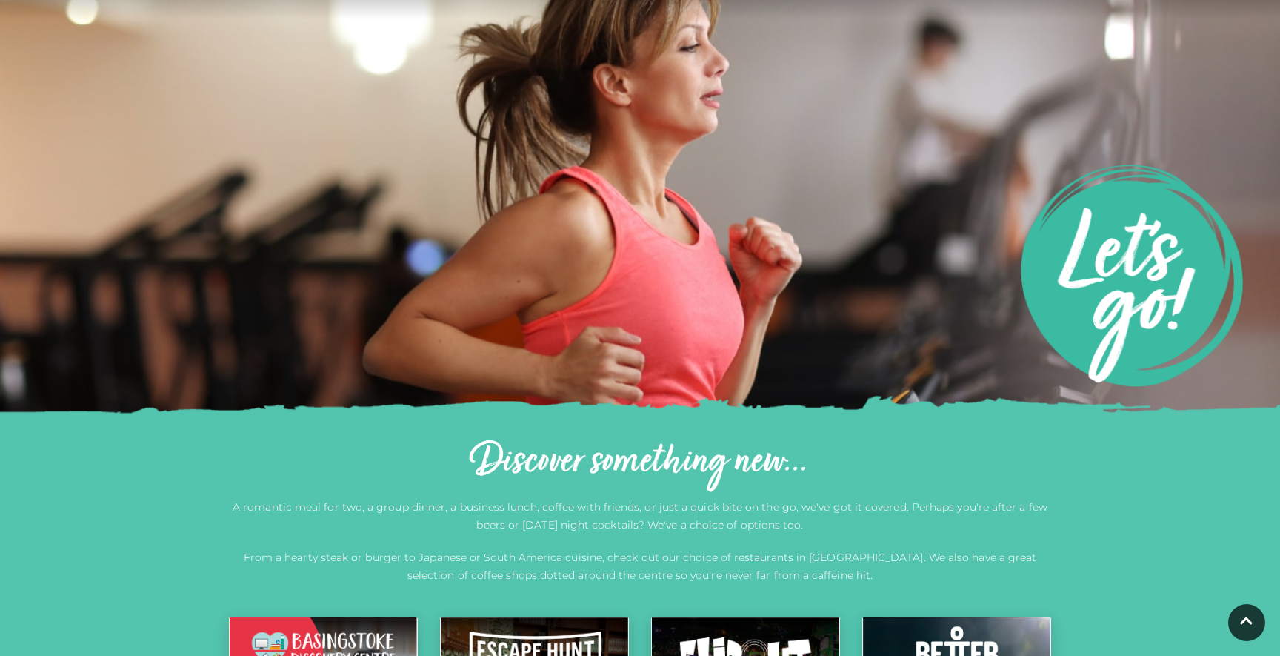
scroll to position [50, 0]
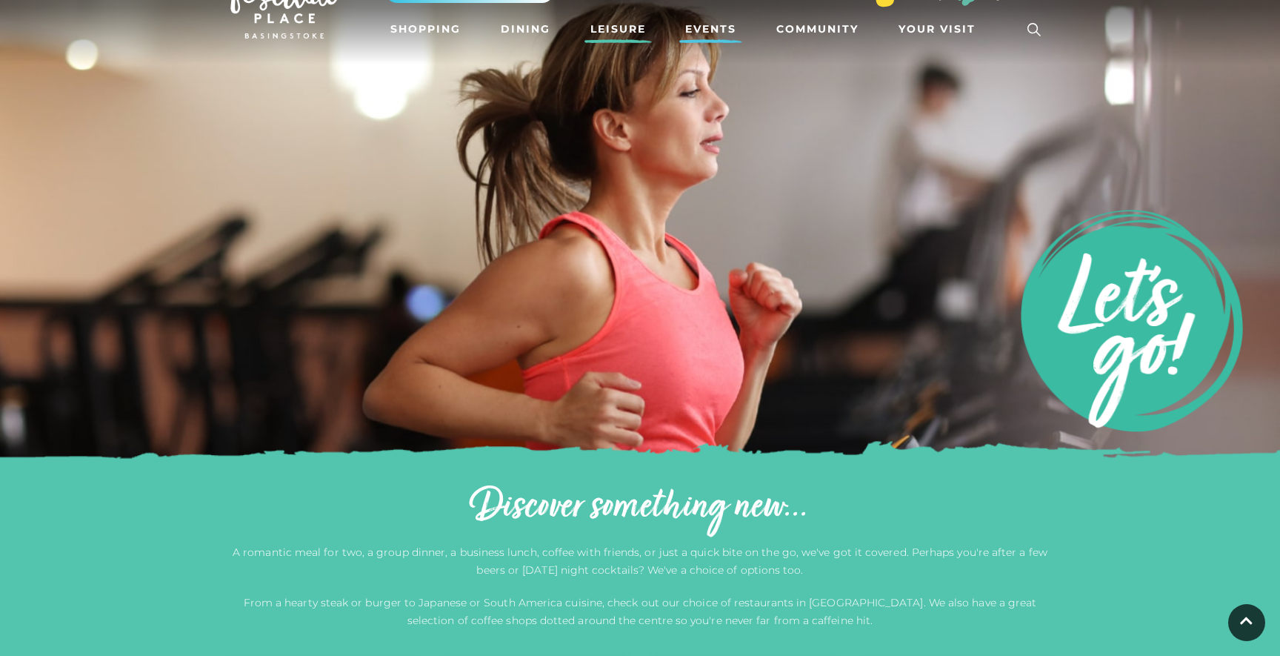
click at [698, 24] on link "Events" at bounding box center [710, 29] width 63 height 27
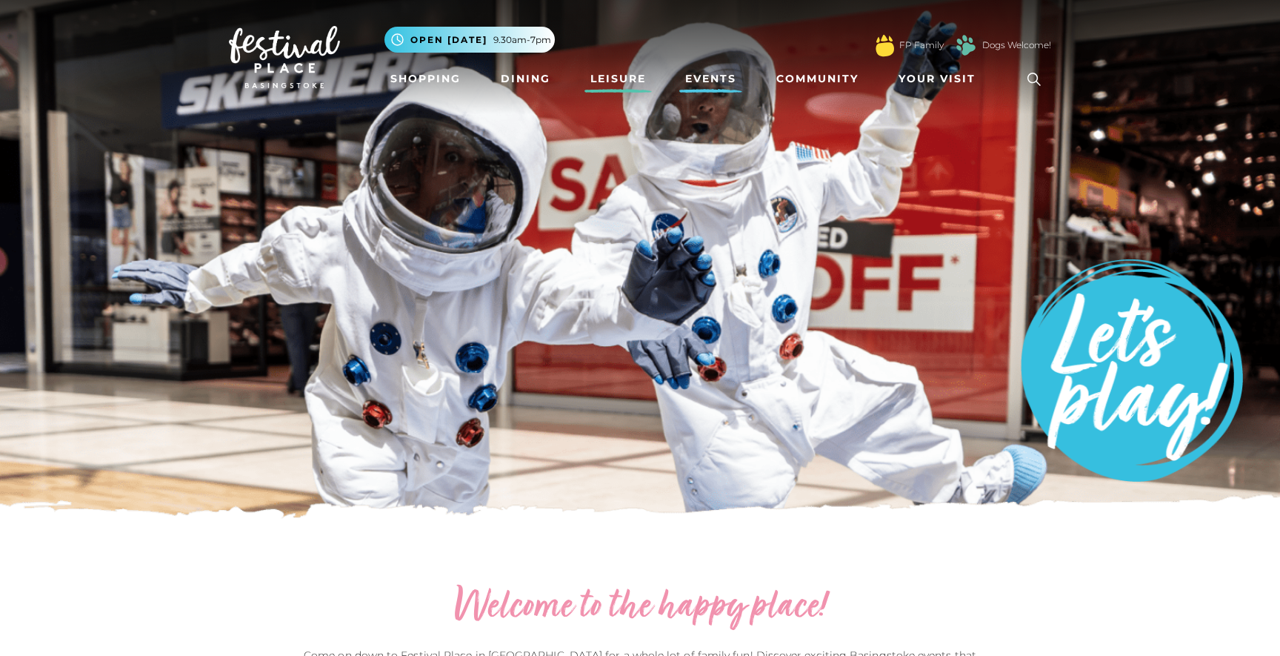
click at [633, 82] on link "Leisure" at bounding box center [617, 78] width 67 height 27
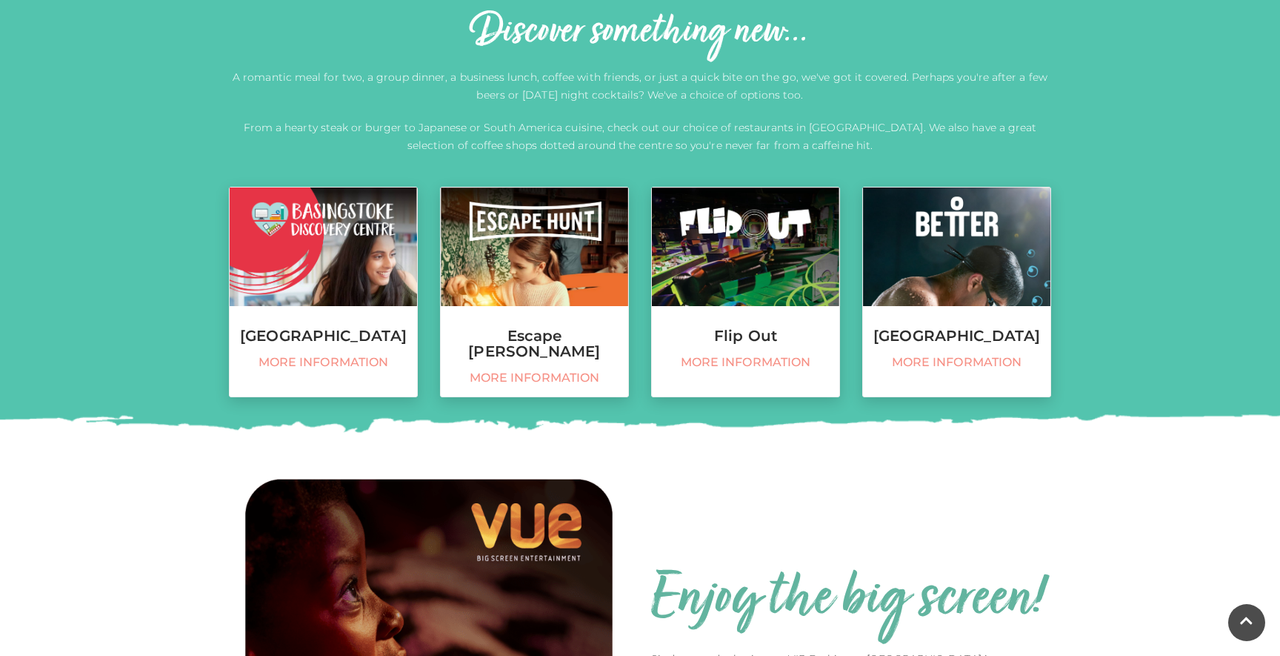
scroll to position [610, 0]
